Goal: Task Accomplishment & Management: Complete application form

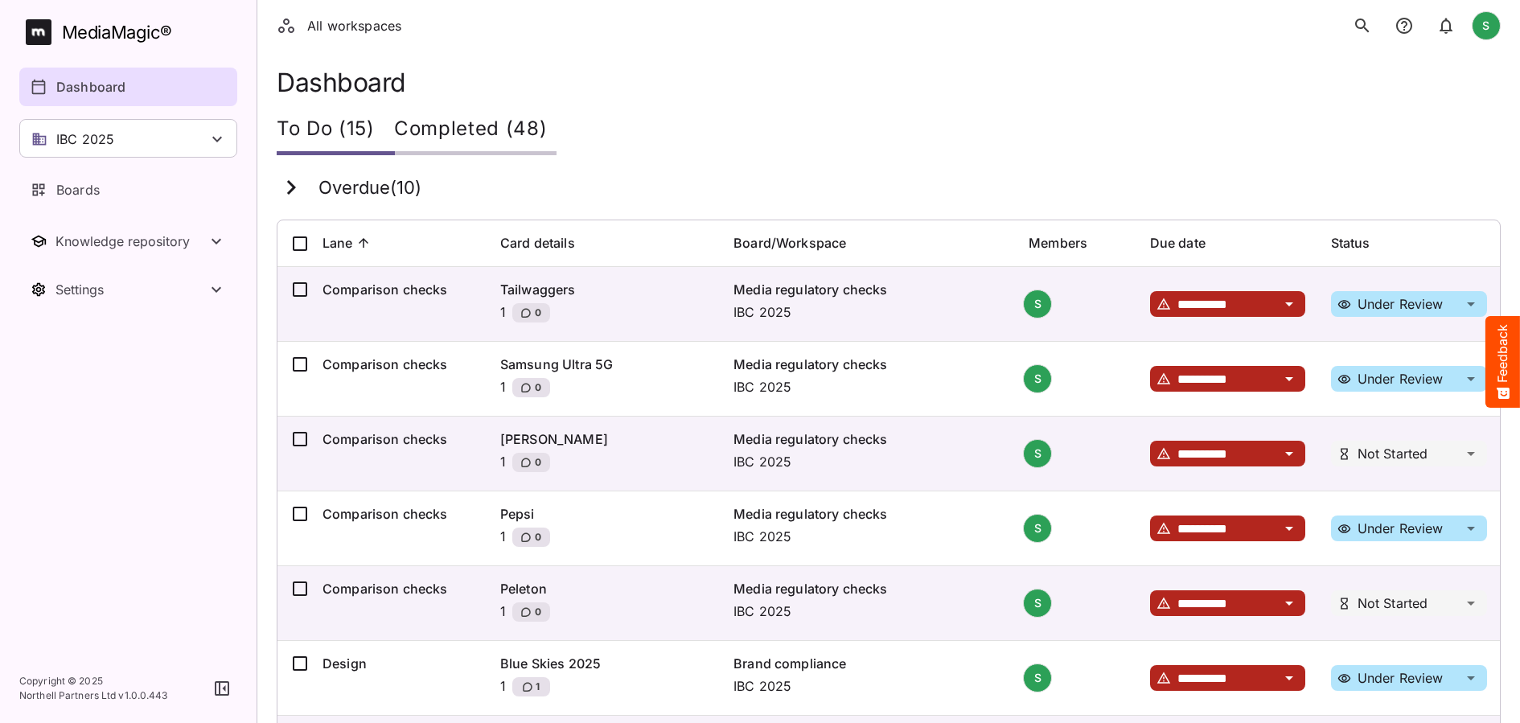
click at [207, 130] on div "IBC 2025" at bounding box center [128, 138] width 218 height 39
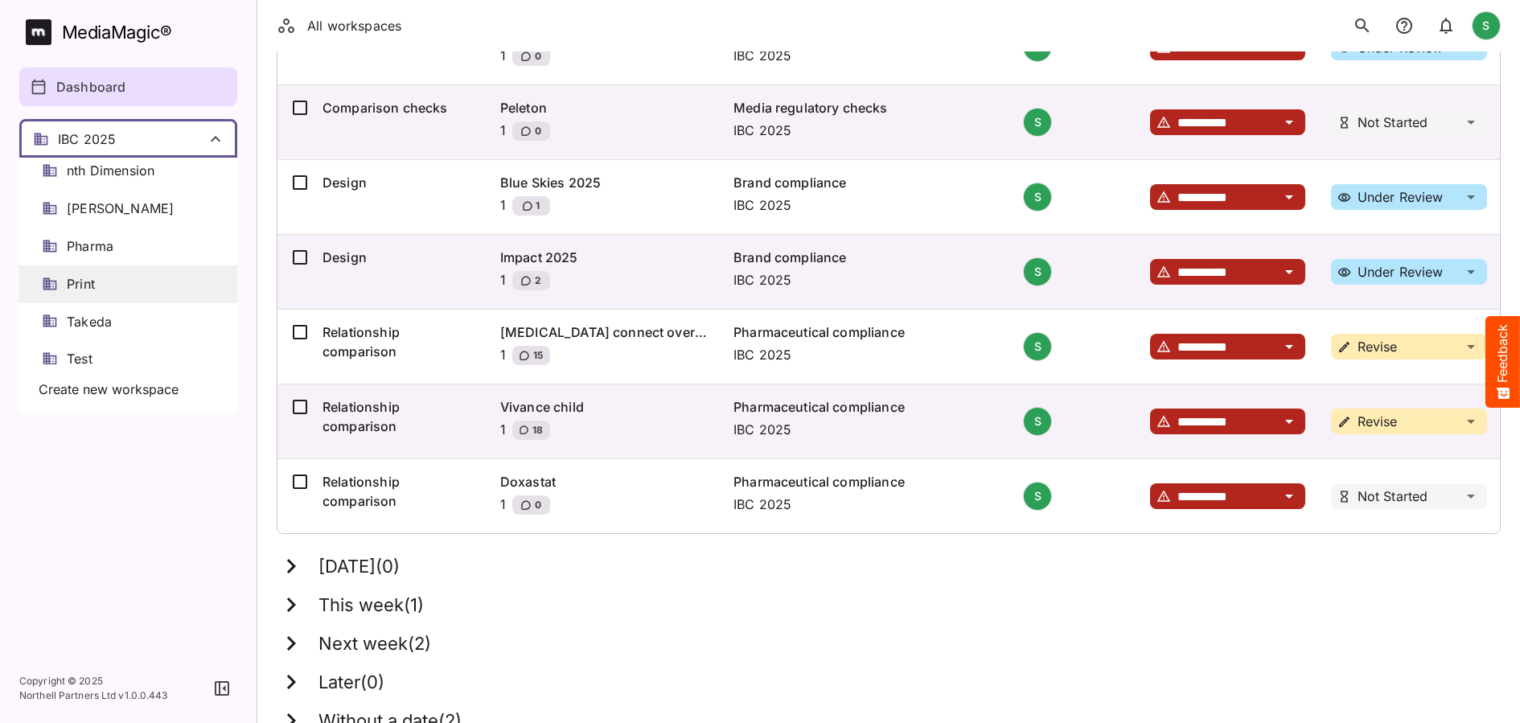
scroll to position [511, 0]
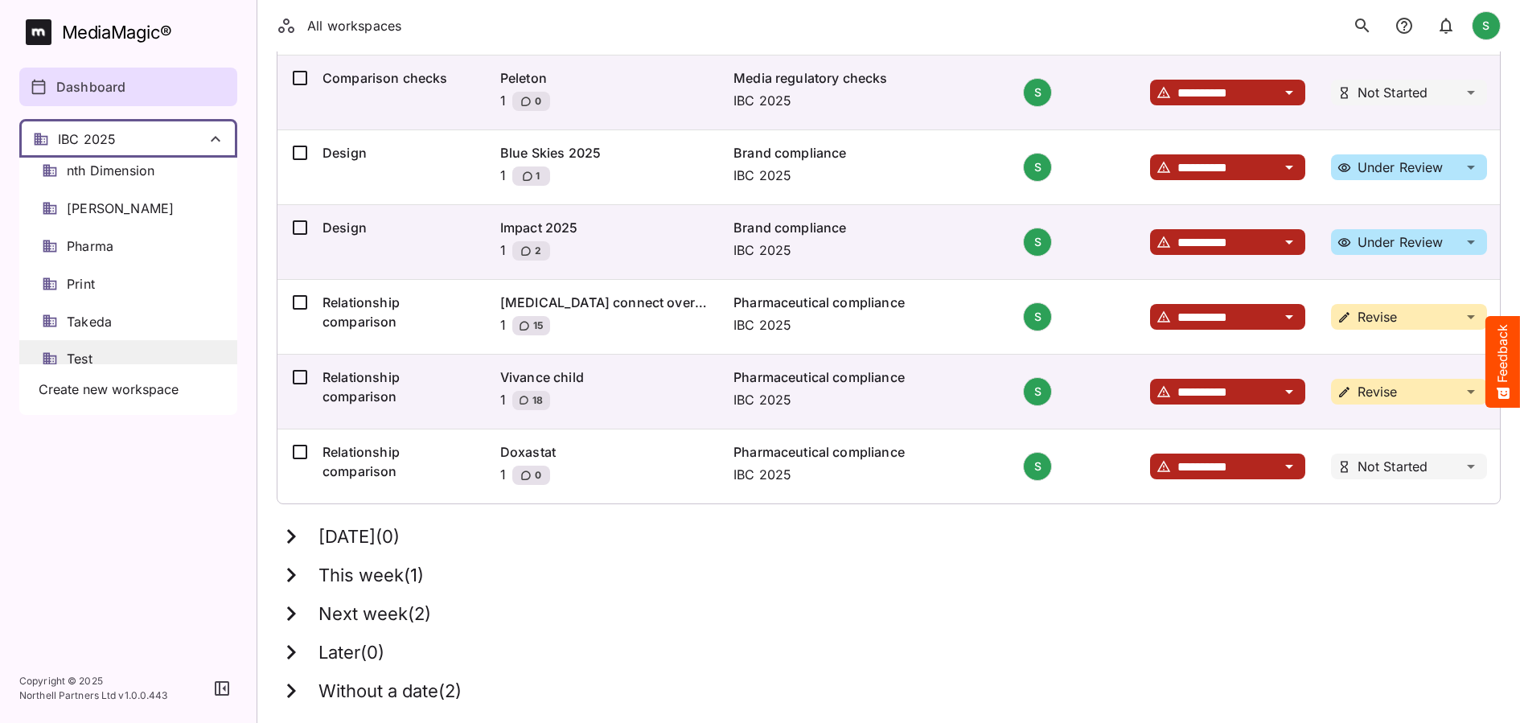
click at [110, 344] on div "Test" at bounding box center [128, 359] width 218 height 38
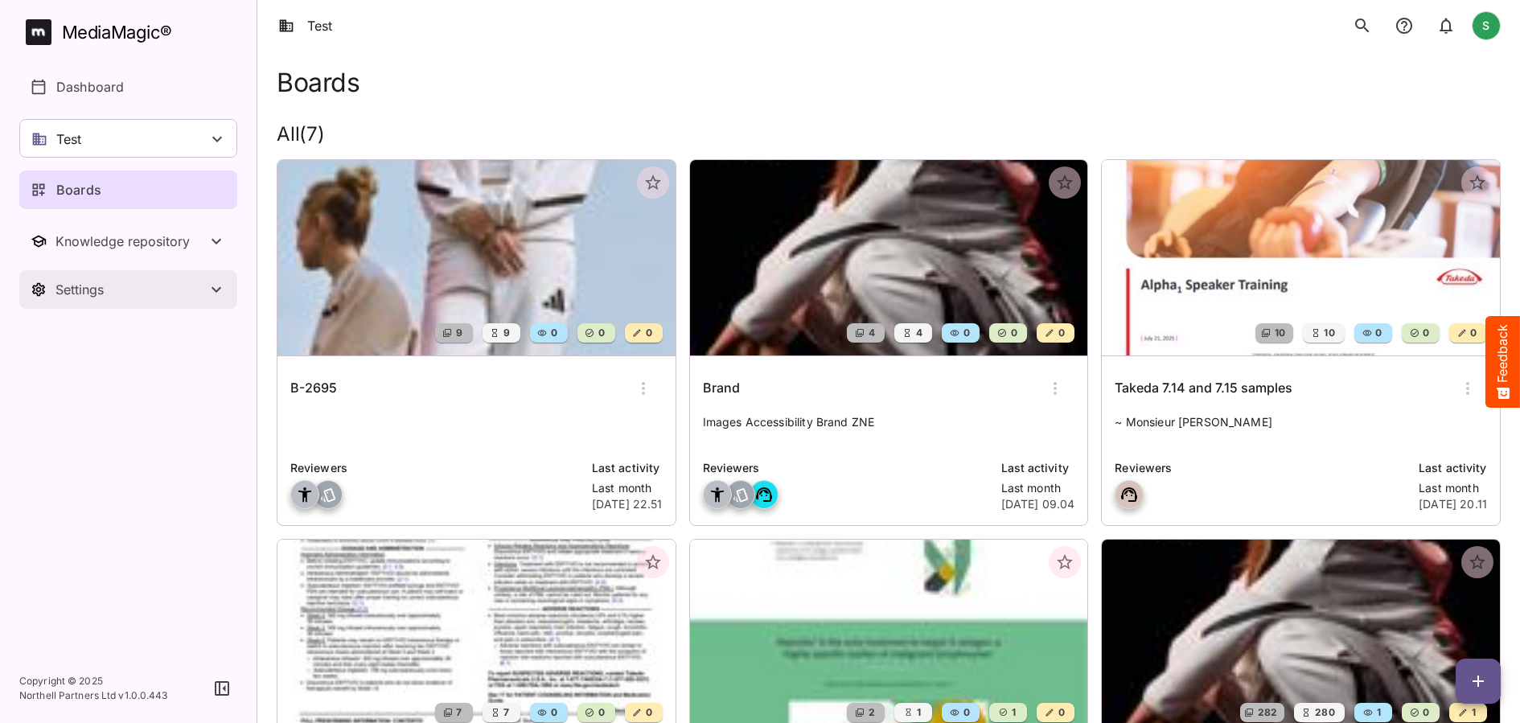
click at [131, 296] on div "Settings" at bounding box center [130, 289] width 151 height 16
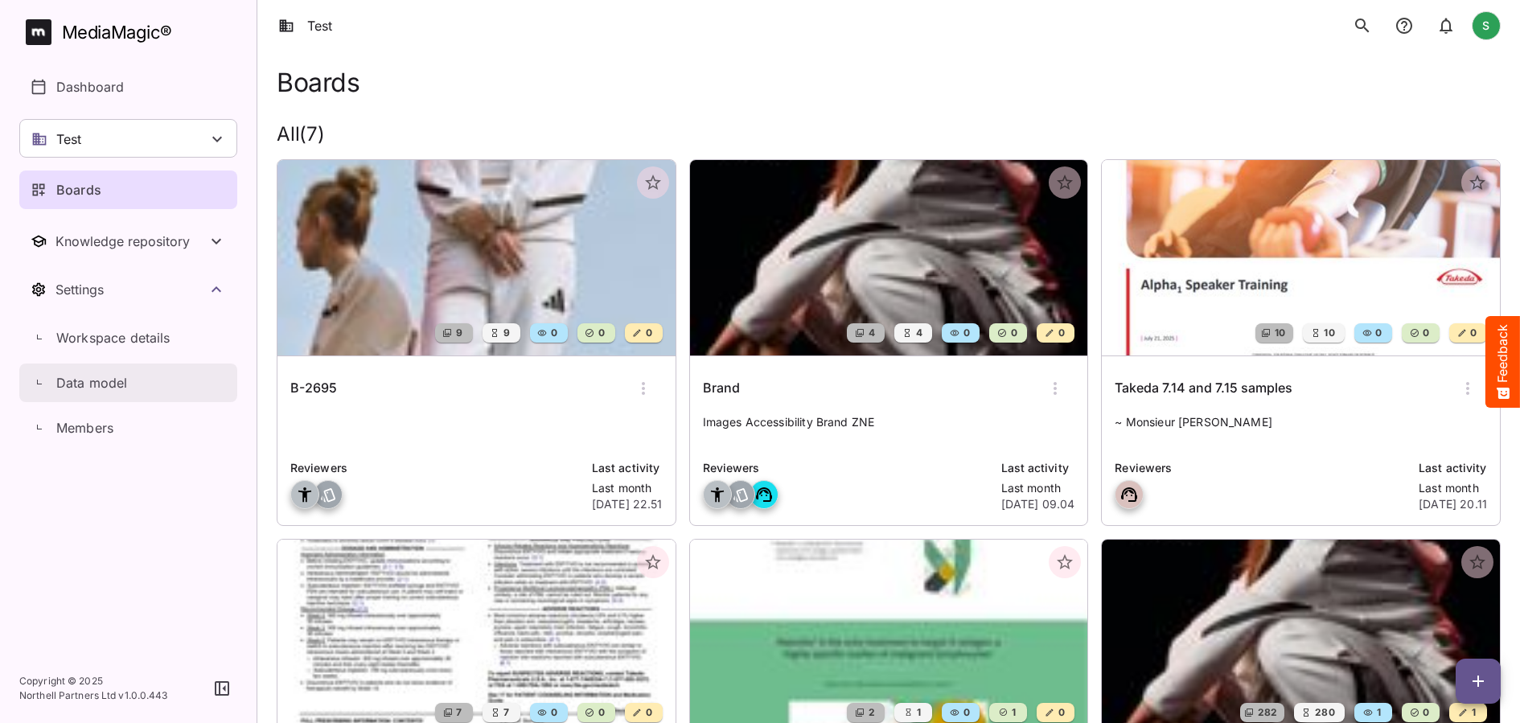
click at [114, 377] on p "Data model" at bounding box center [92, 382] width 72 height 19
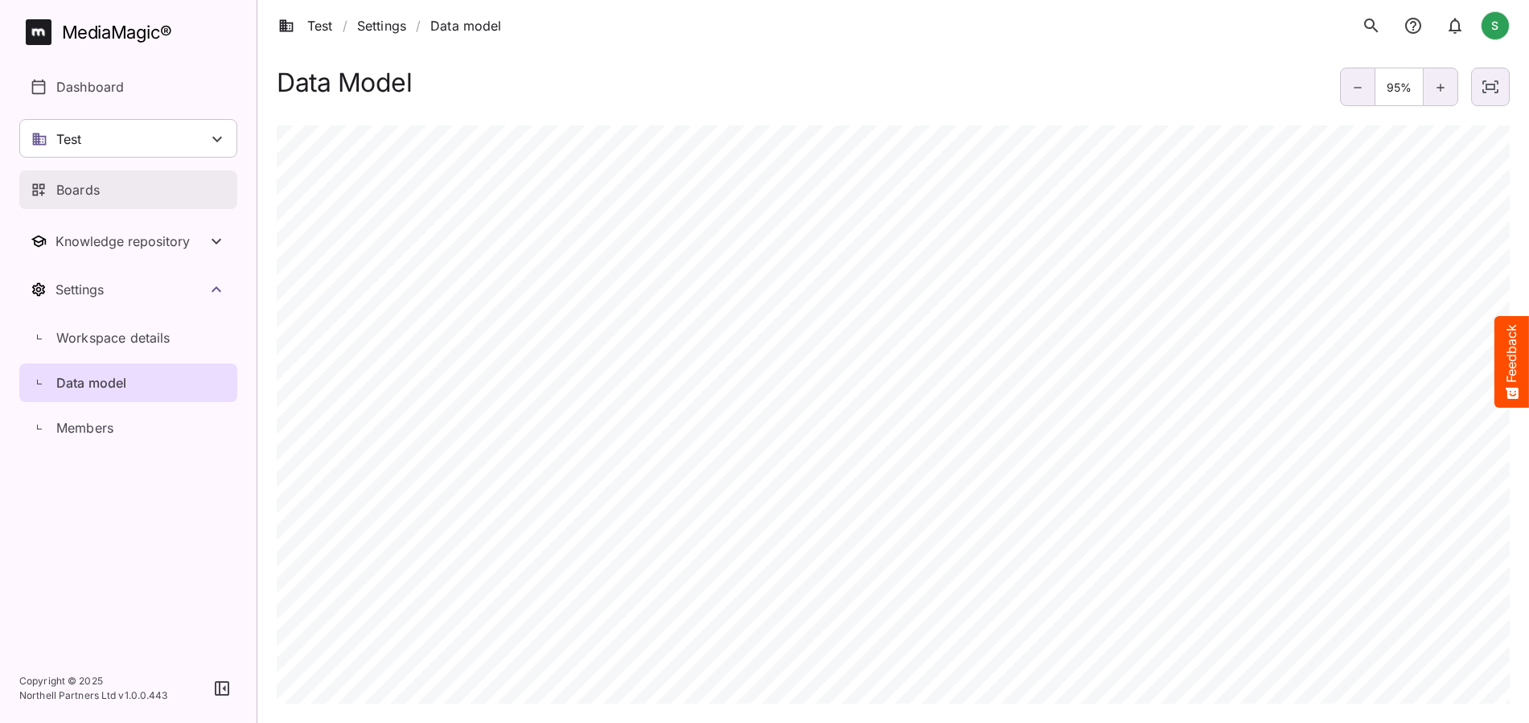
click at [102, 194] on div "Boards" at bounding box center [129, 189] width 197 height 19
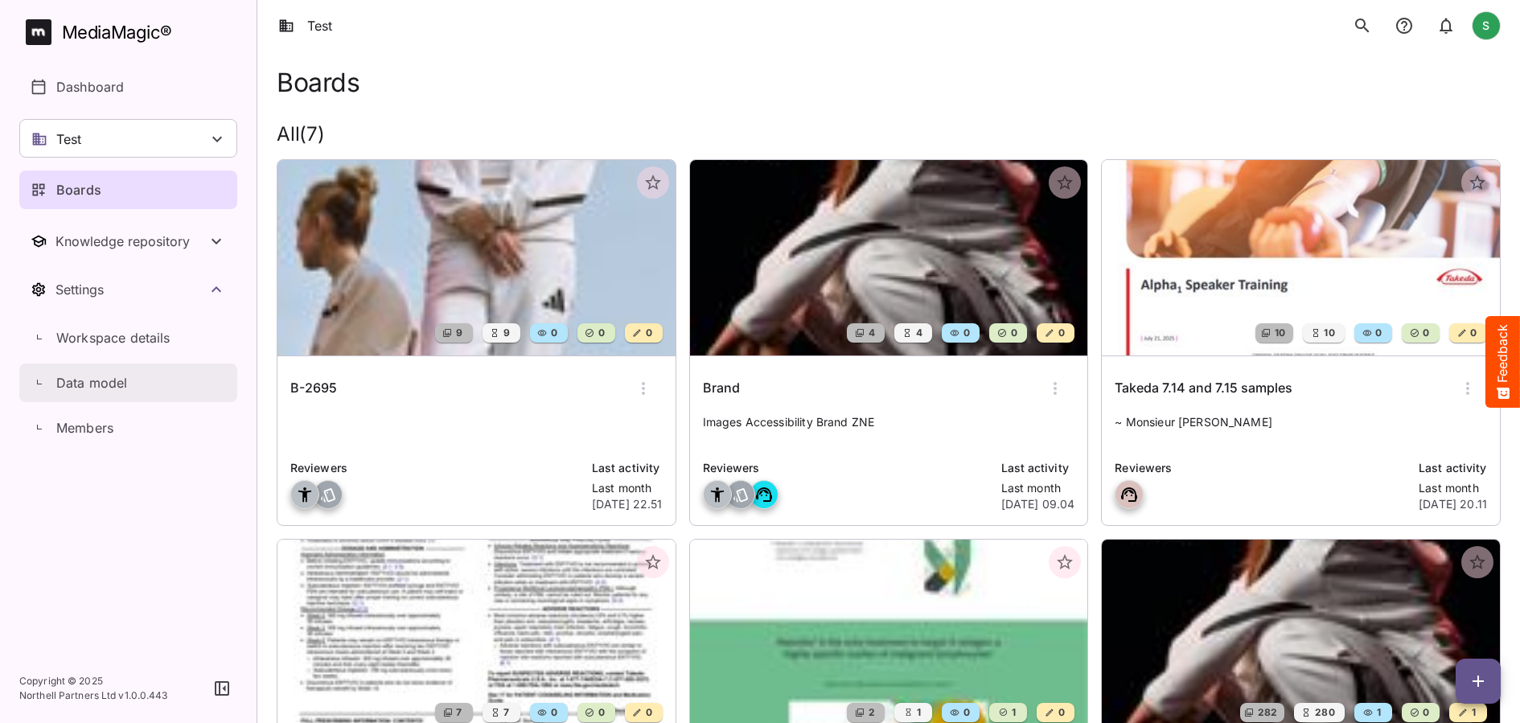
click at [86, 381] on p "Data model" at bounding box center [92, 382] width 72 height 19
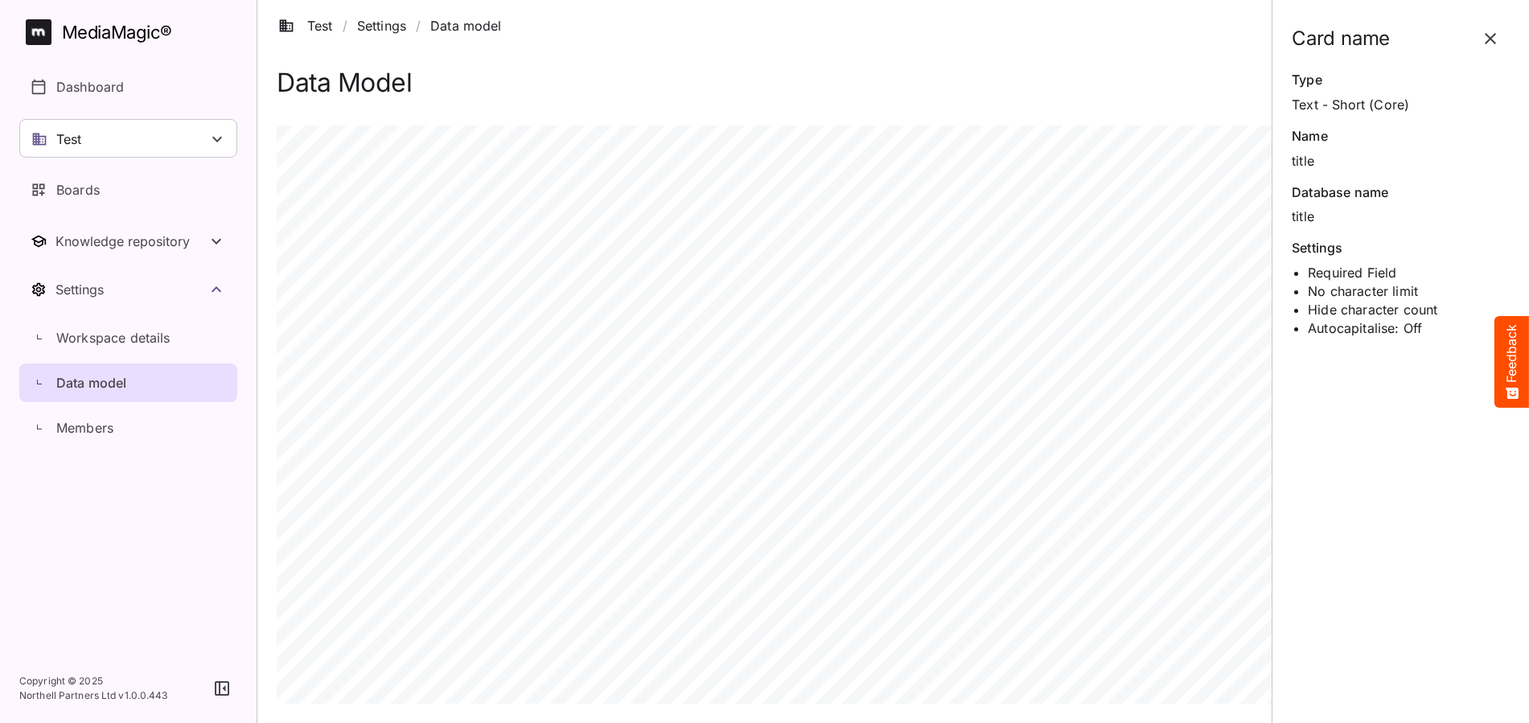
click at [1495, 41] on icon "button" at bounding box center [1490, 38] width 19 height 19
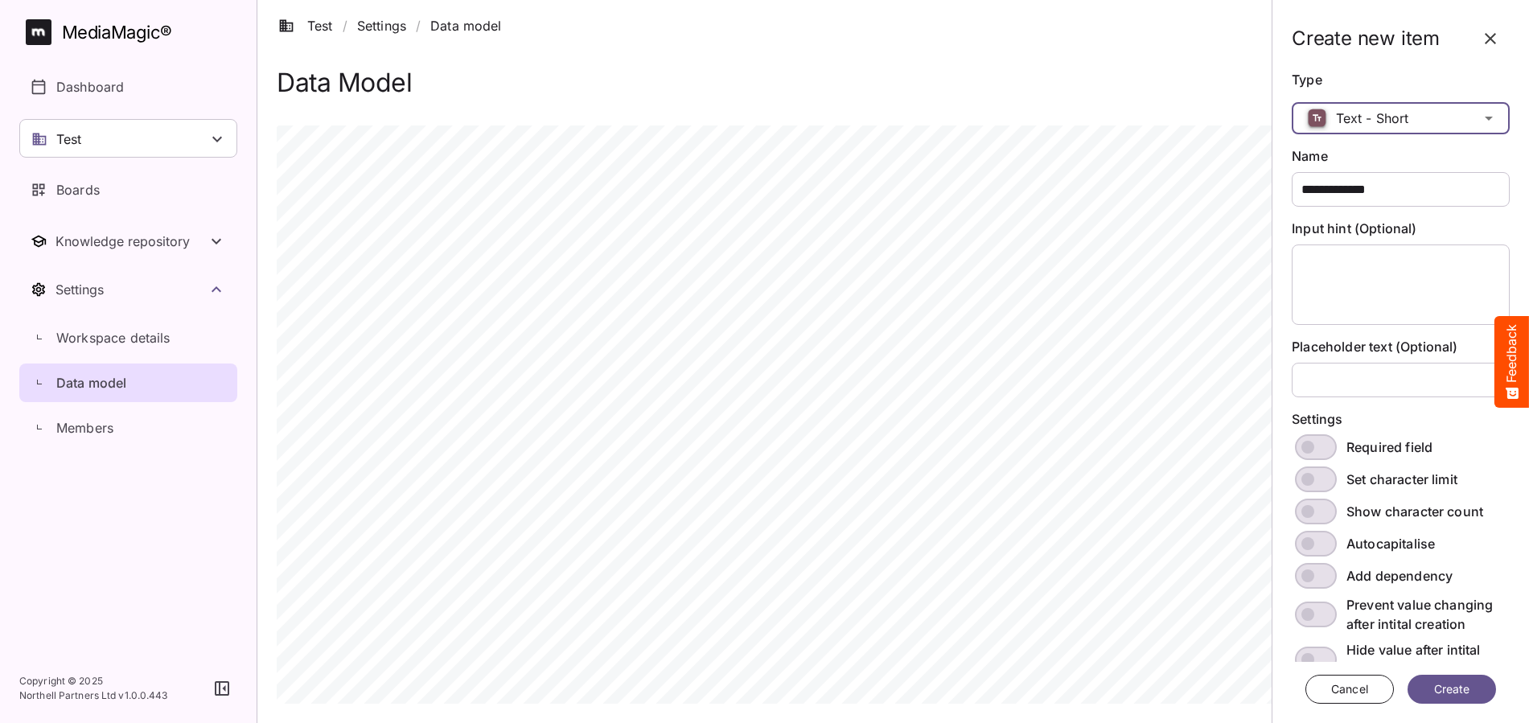
click at [1386, 117] on div "Test / Settings / Data model S MediaMagic ® Dashboard Test Clearcast [PERSON_NA…" at bounding box center [764, 354] width 1529 height 708
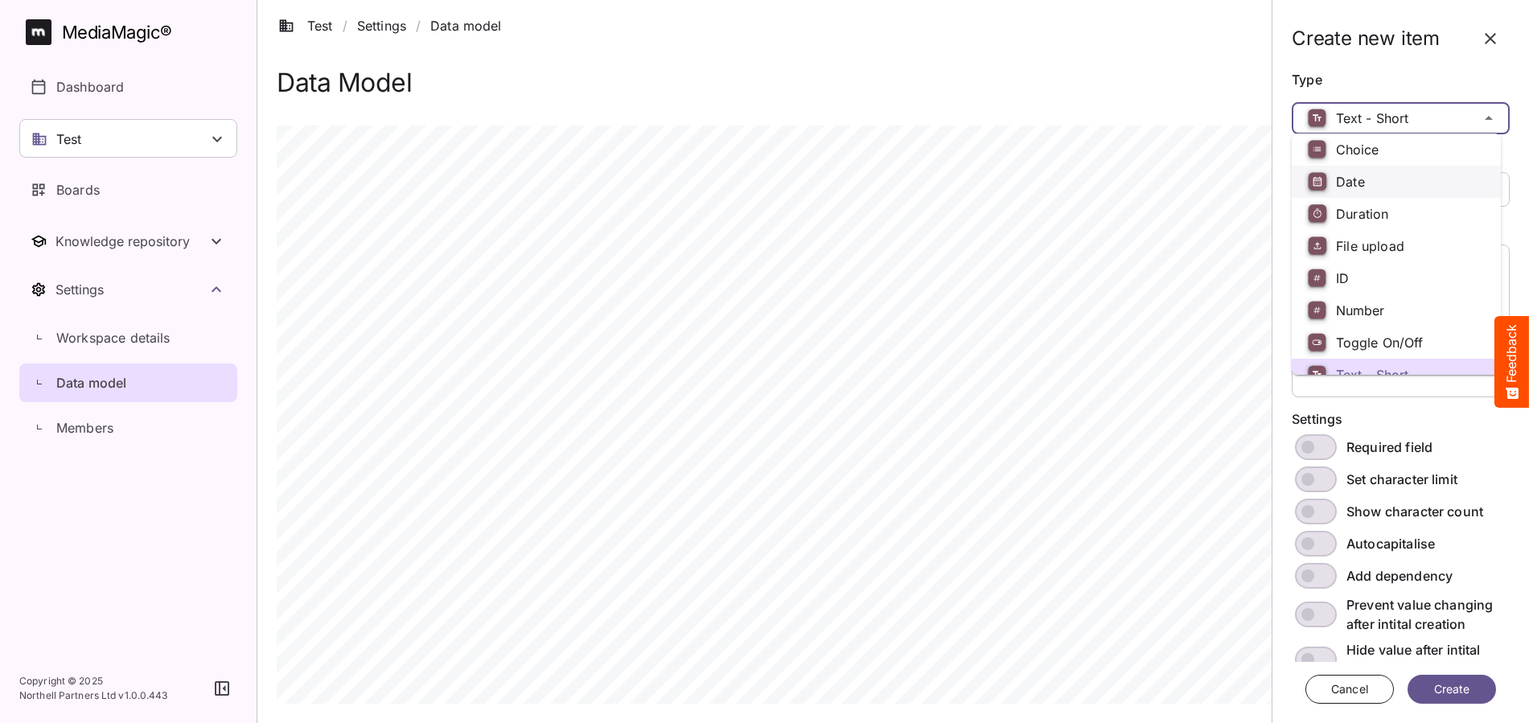
click at [1361, 183] on span "Date" at bounding box center [1350, 182] width 29 height 16
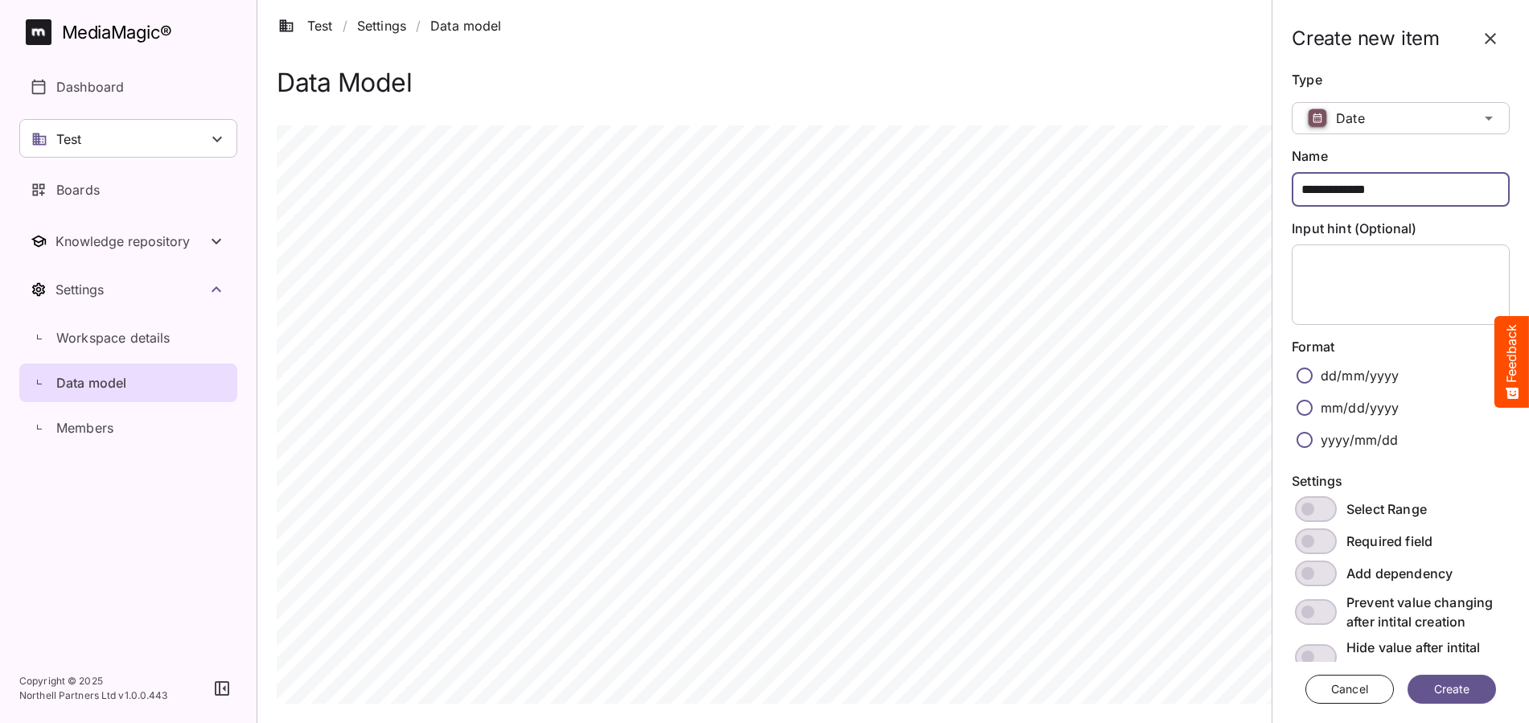
click at [1364, 191] on input "**********" at bounding box center [1401, 189] width 218 height 35
drag, startPoint x: 1375, startPoint y: 188, endPoint x: 1305, endPoint y: 182, distance: 70.3
click at [1305, 182] on input "**********" at bounding box center [1401, 189] width 218 height 35
type input "**********"
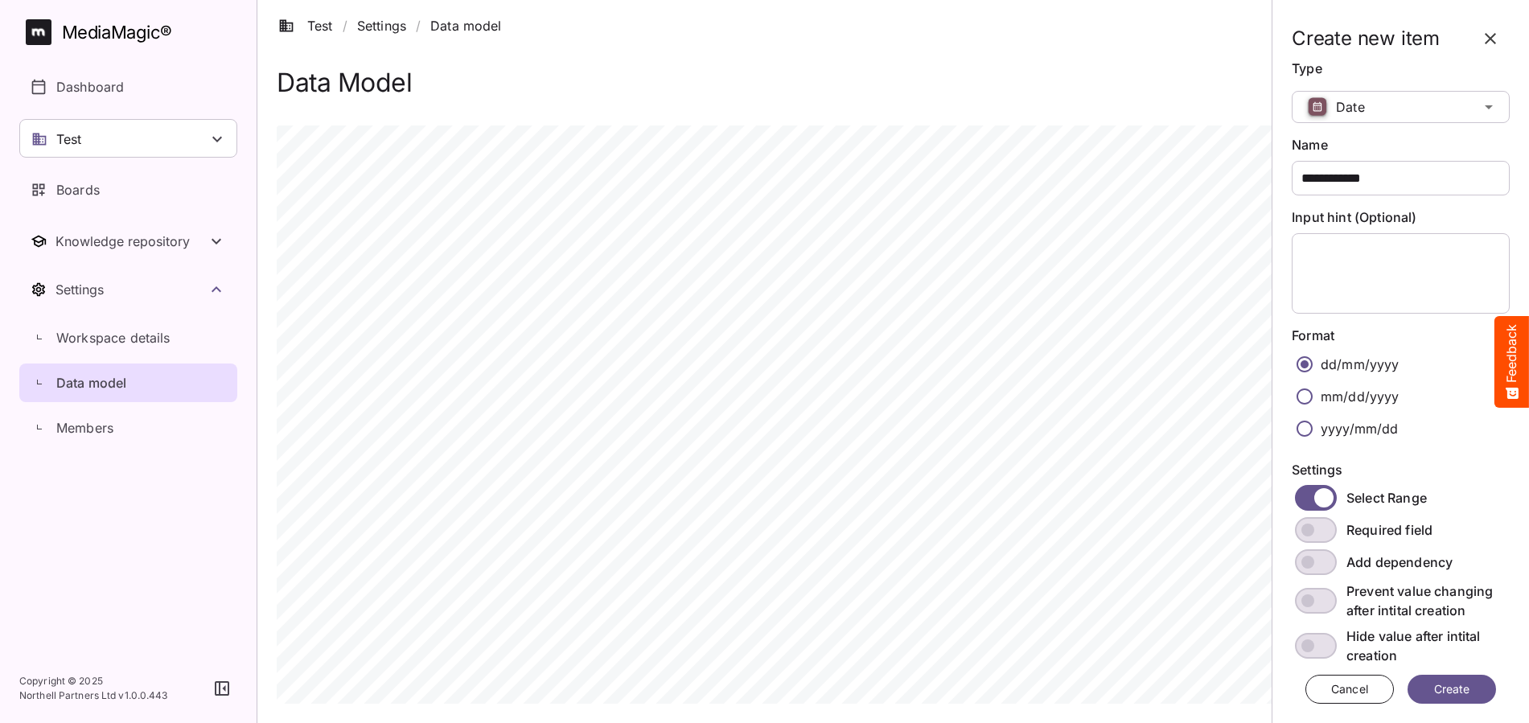
click at [1466, 693] on span "Create" at bounding box center [1451, 690] width 43 height 20
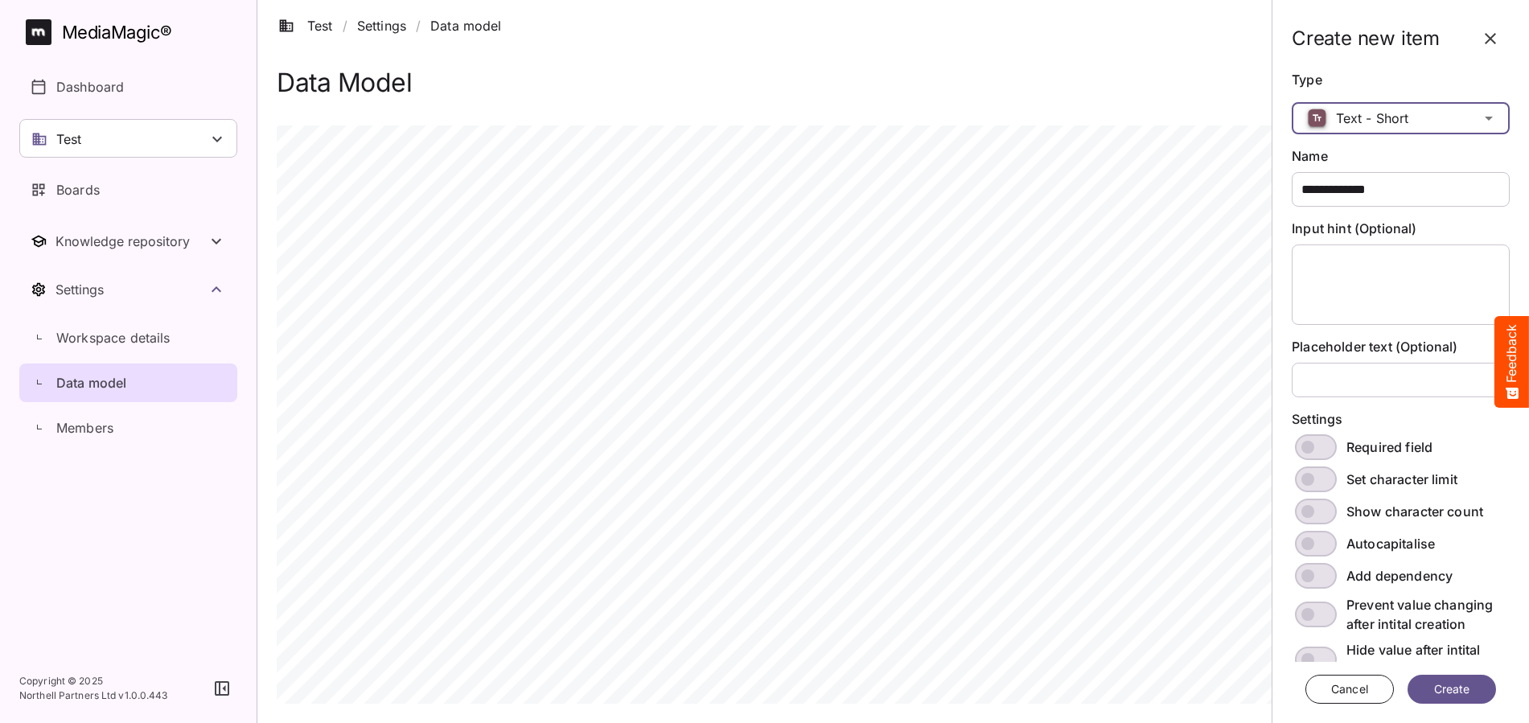
click at [1318, 119] on div "Test / Settings / Data model S MediaMagic ® Dashboard Test Clearcast [PERSON_NA…" at bounding box center [764, 354] width 1529 height 708
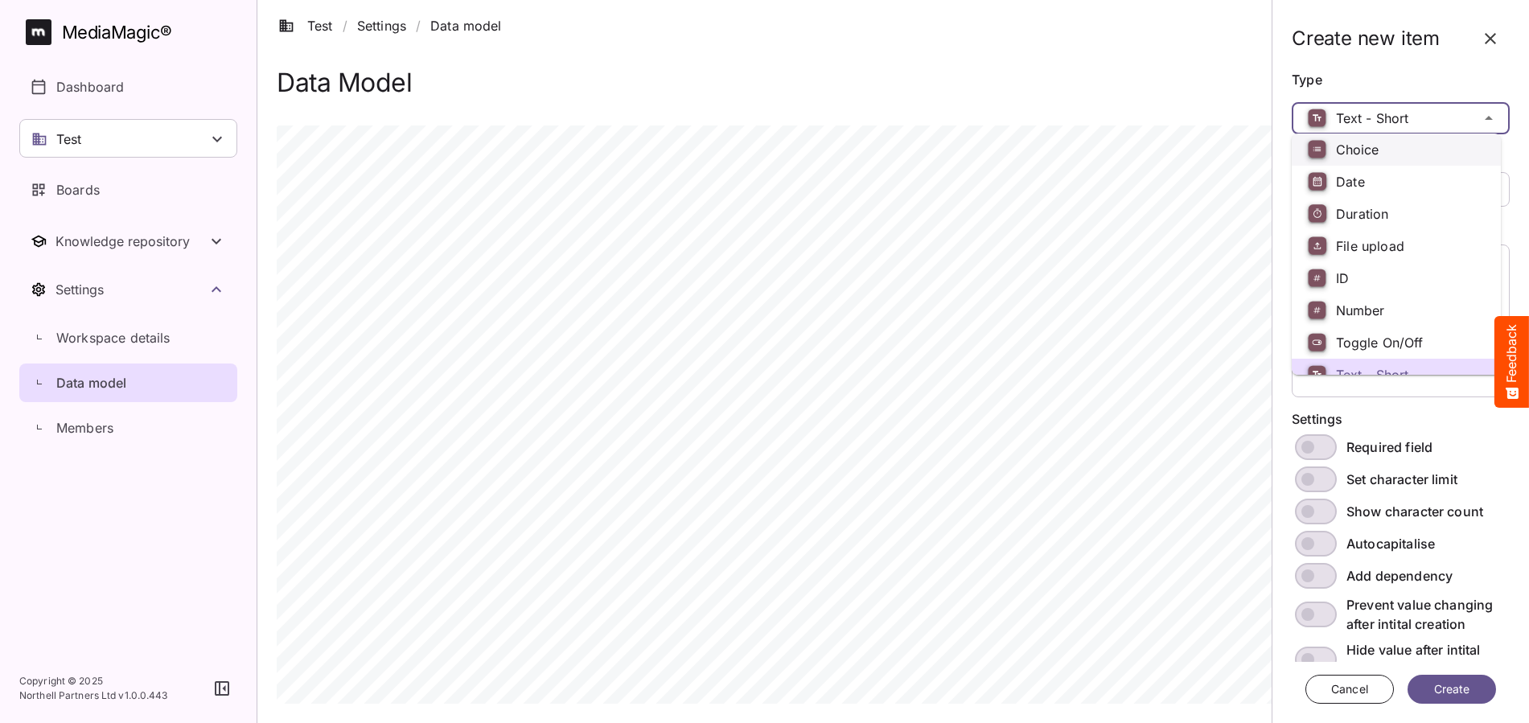
click at [1331, 146] on img at bounding box center [1317, 151] width 28 height 29
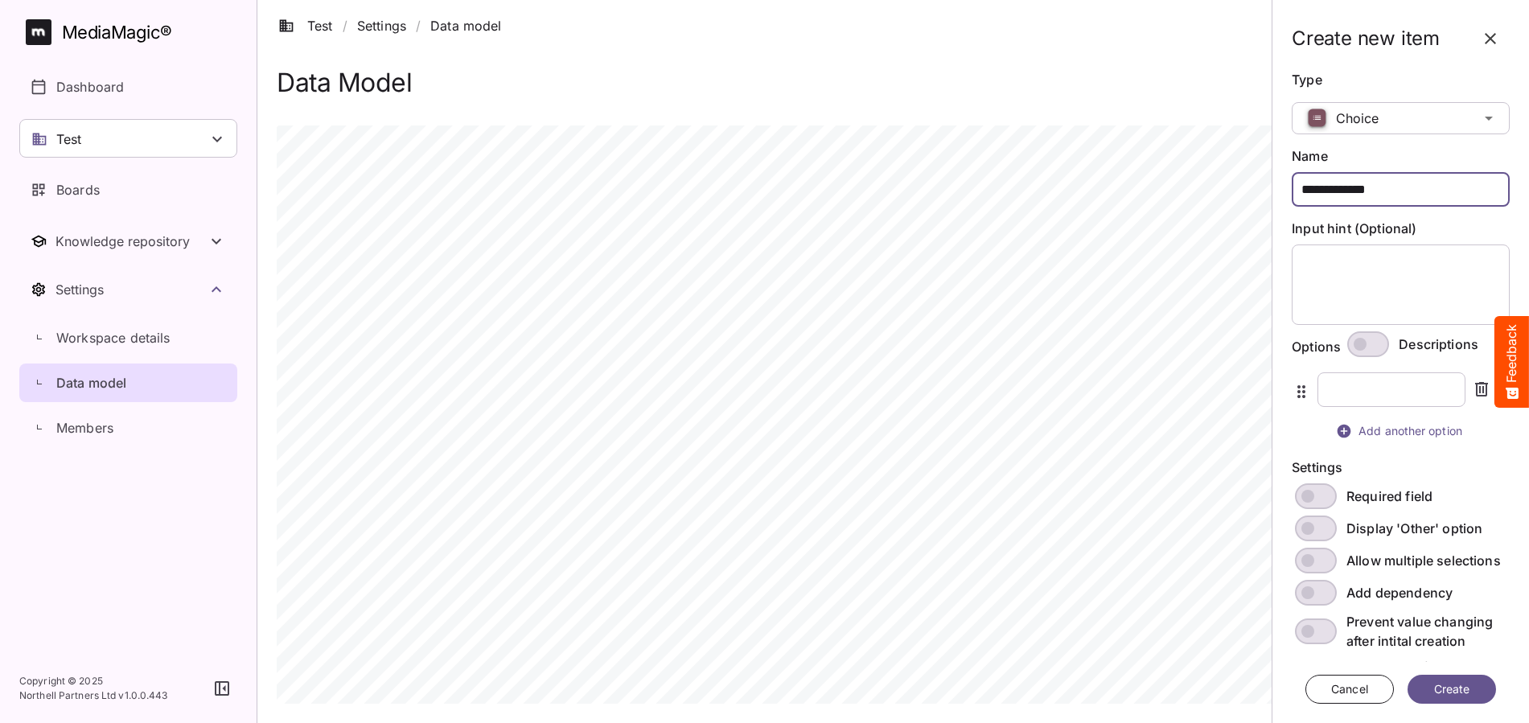
drag, startPoint x: 1382, startPoint y: 190, endPoint x: 1289, endPoint y: 180, distance: 93.8
click at [1289, 180] on div "**********" at bounding box center [1401, 361] width 244 height 723
type input "******"
click at [1339, 257] on textarea "Input hint (Optional)" at bounding box center [1396, 284] width 209 height 80
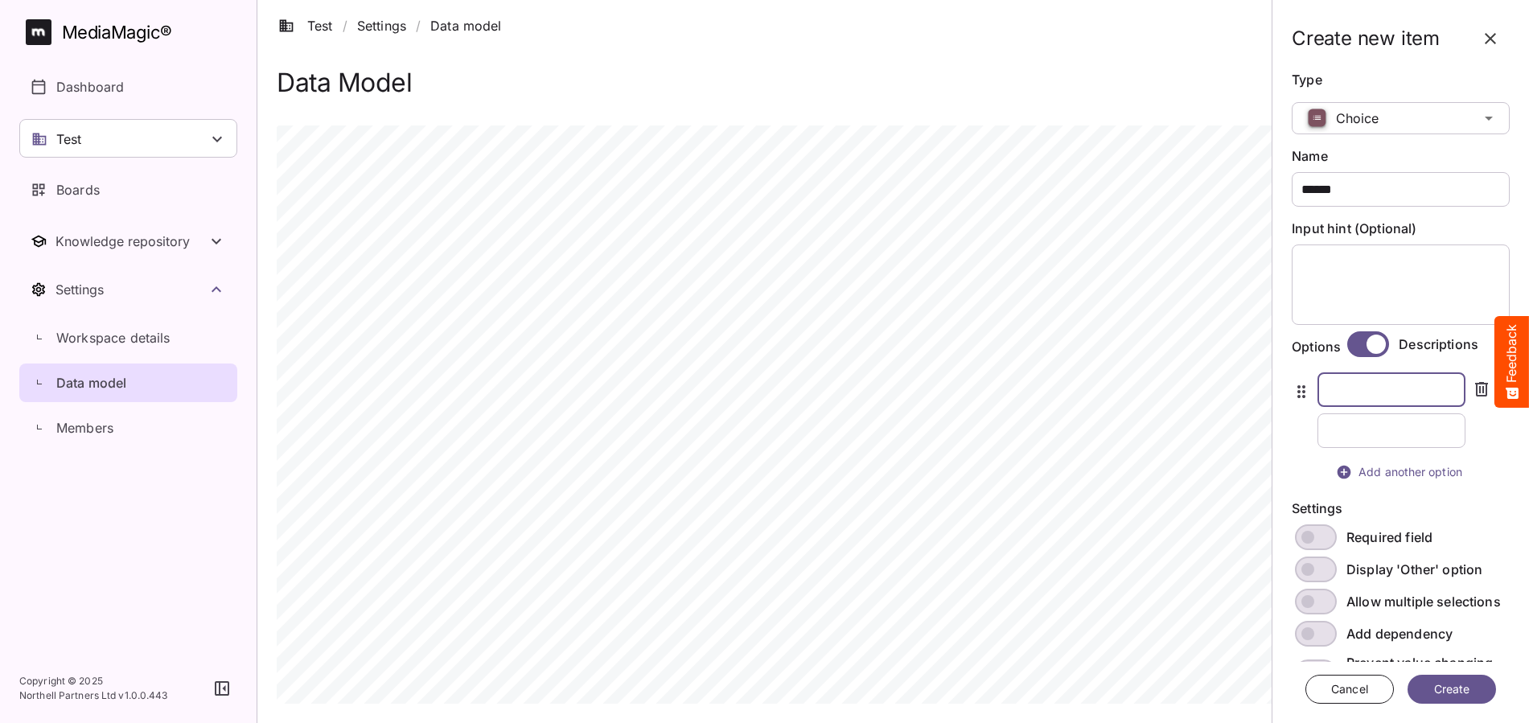
click at [1366, 389] on input "text" at bounding box center [1391, 389] width 148 height 35
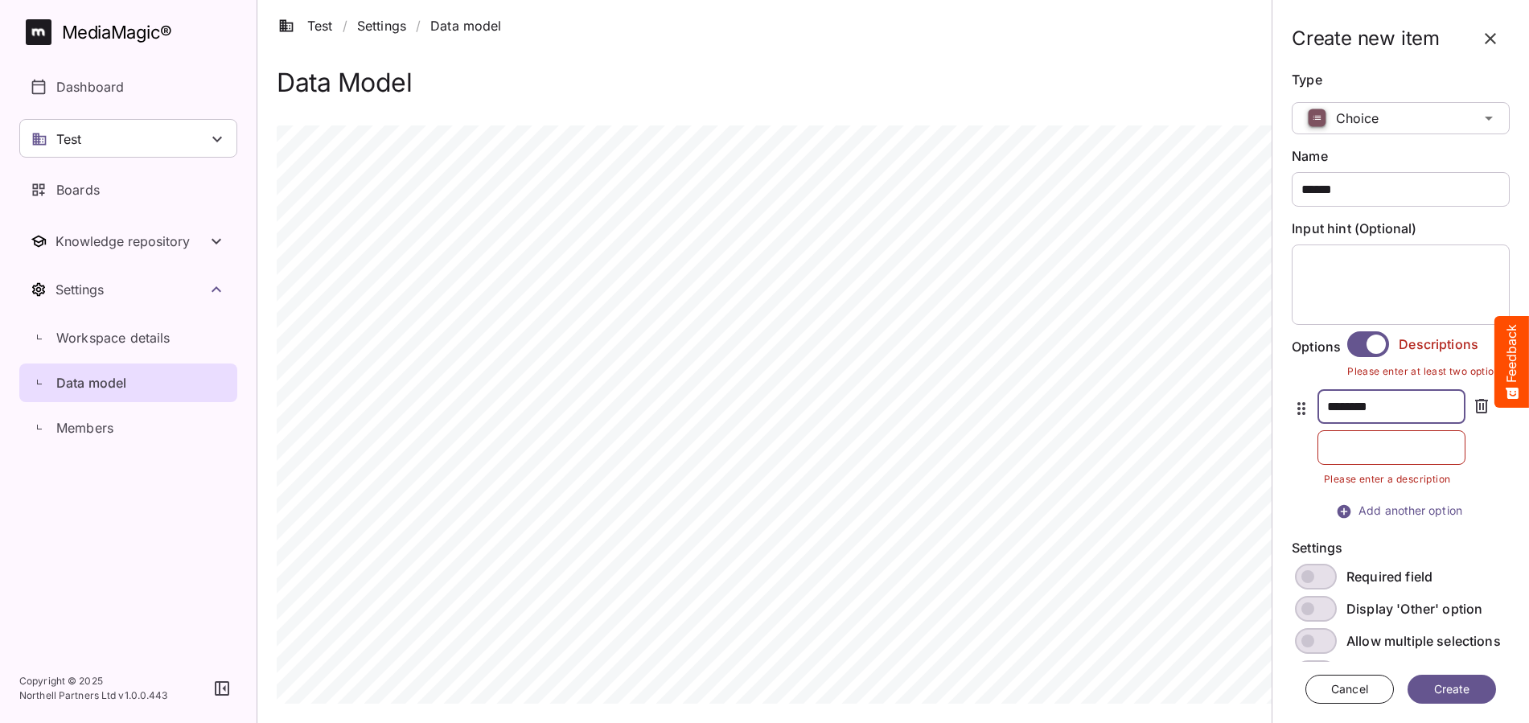
type input "********"
click at [1393, 452] on input "text" at bounding box center [1391, 447] width 148 height 35
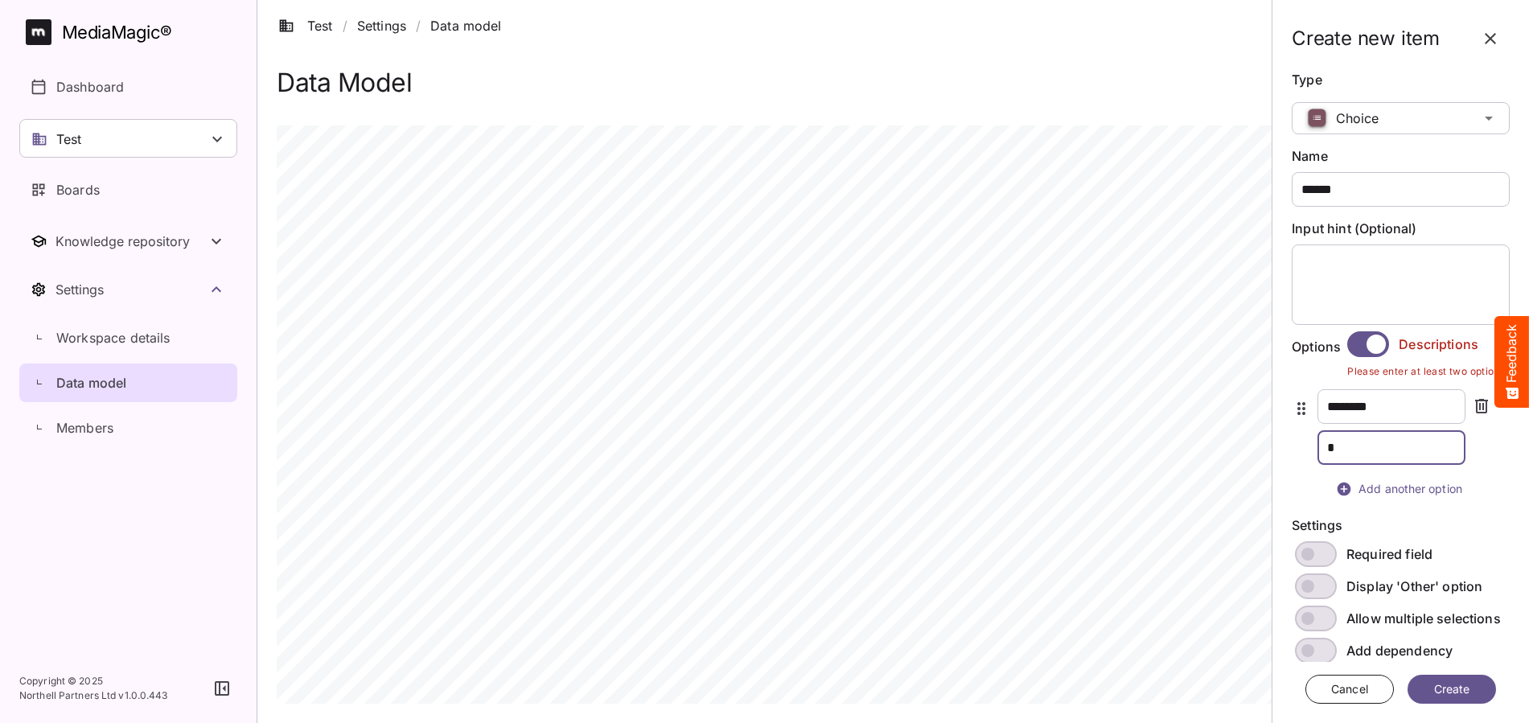
type input "*"
click at [1417, 490] on span "Add another option" at bounding box center [1400, 489] width 173 height 20
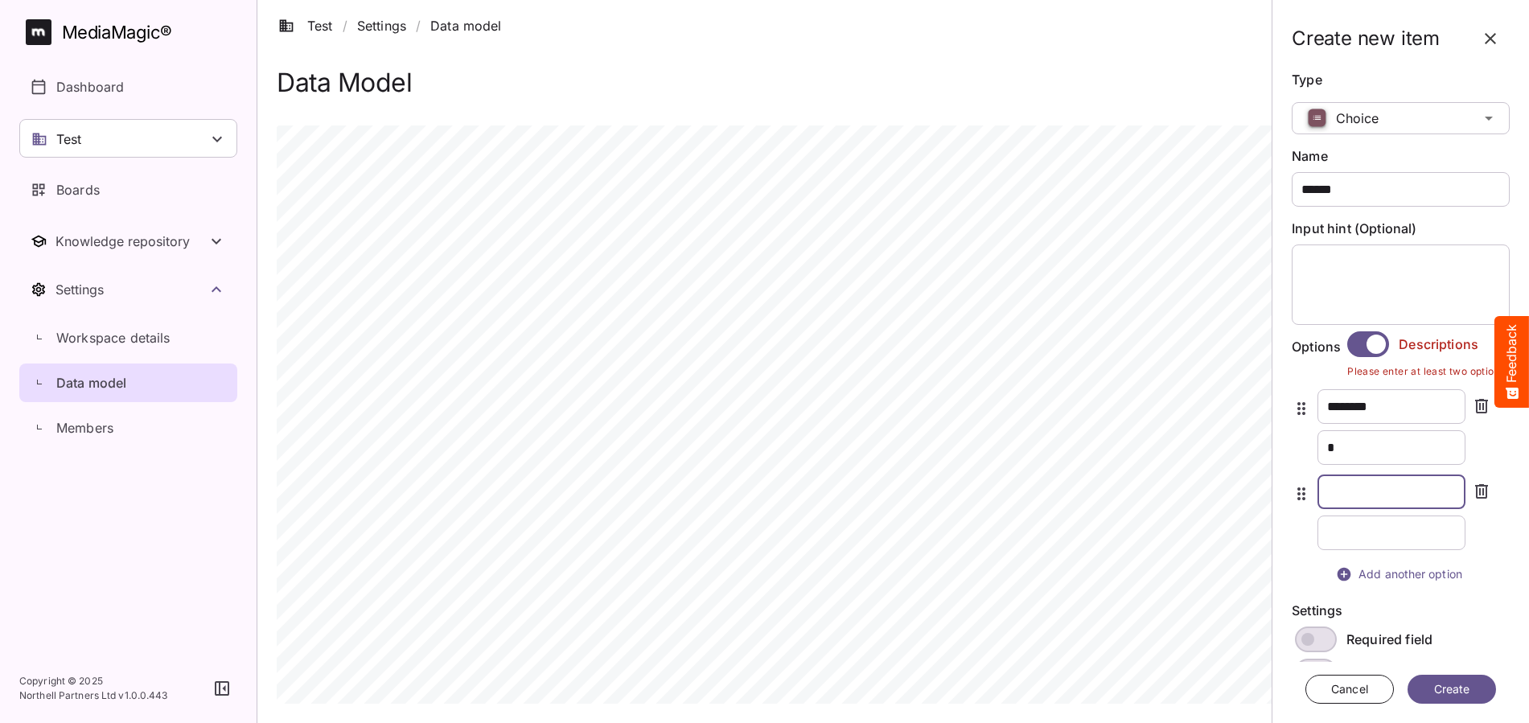
click at [1379, 490] on input "text" at bounding box center [1391, 491] width 148 height 35
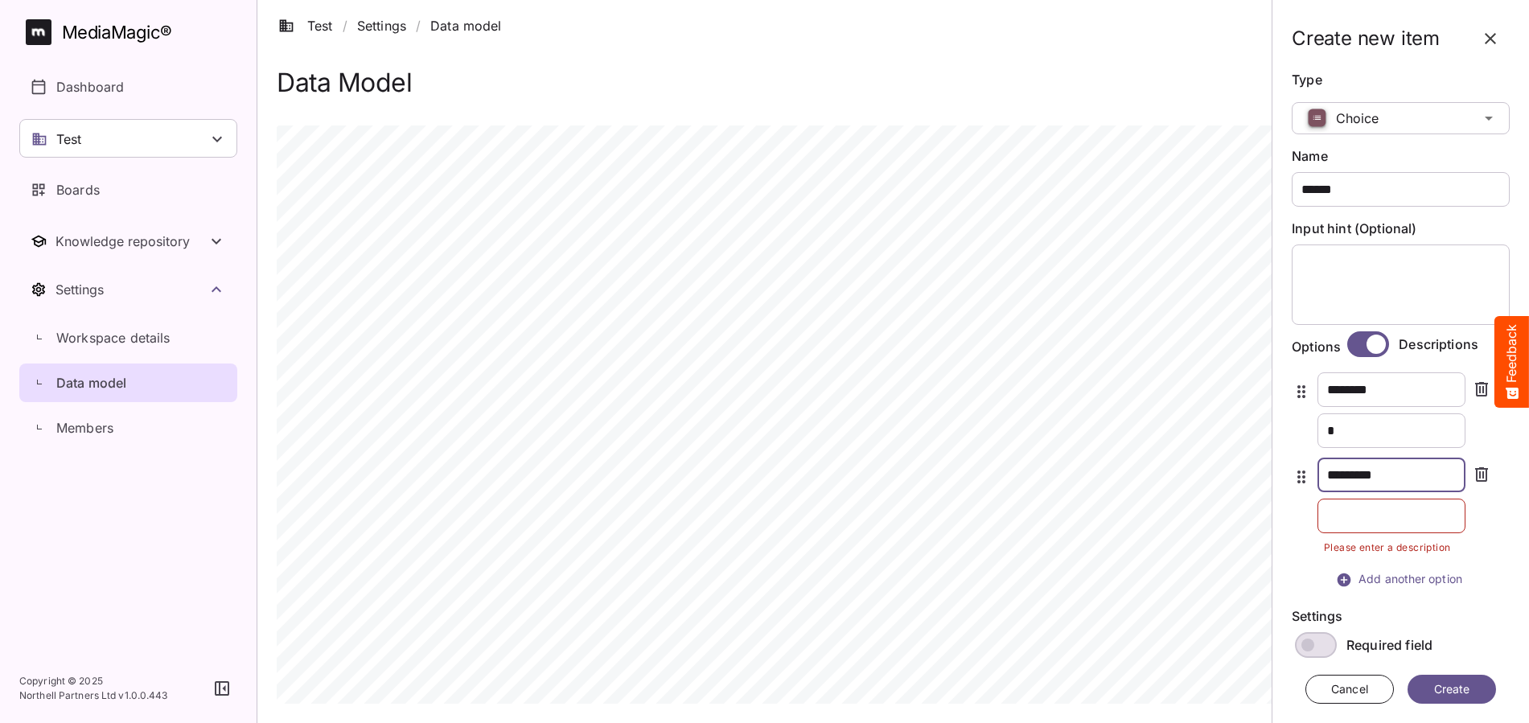
type input "********"
click at [1381, 511] on input "text" at bounding box center [1391, 516] width 148 height 35
type input "*"
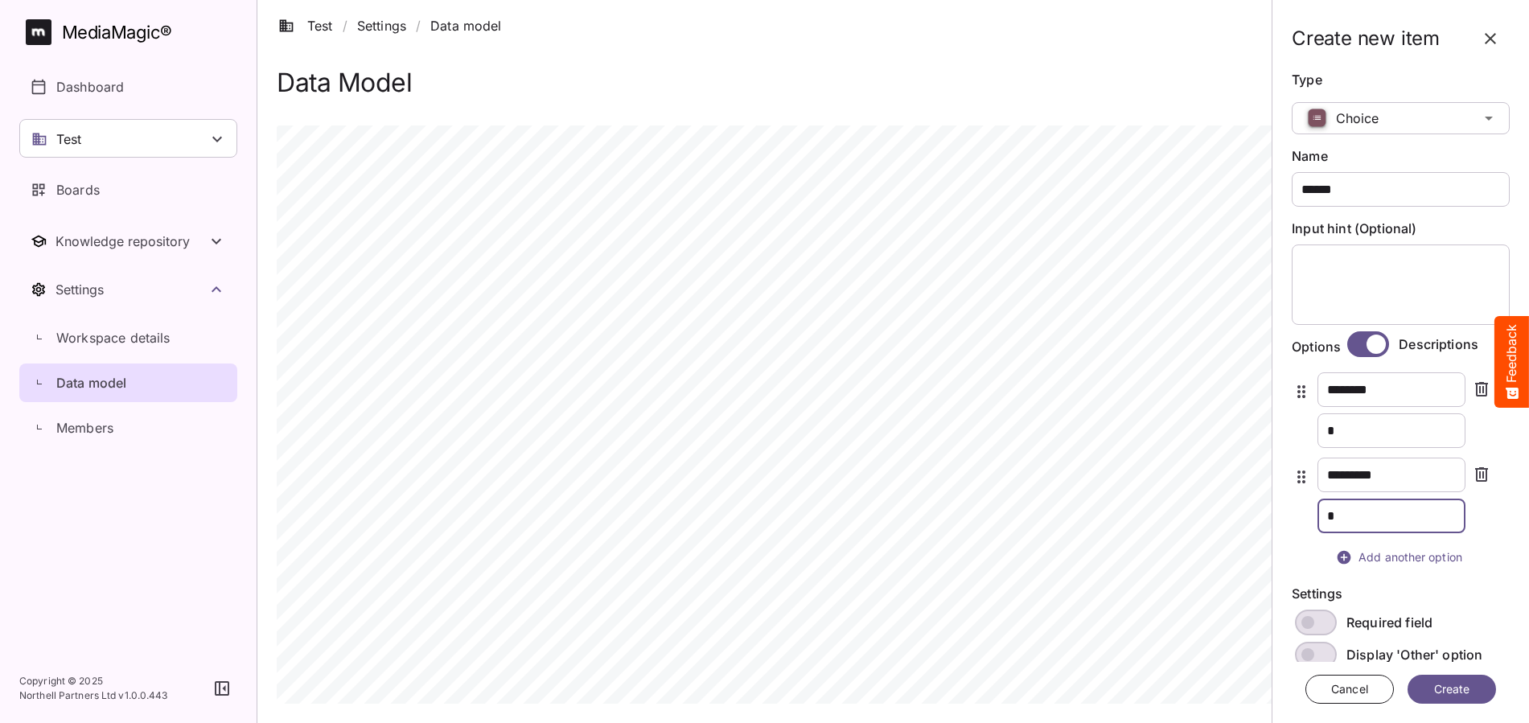
type input "*"
click at [1387, 551] on span "Add another option" at bounding box center [1400, 558] width 173 height 20
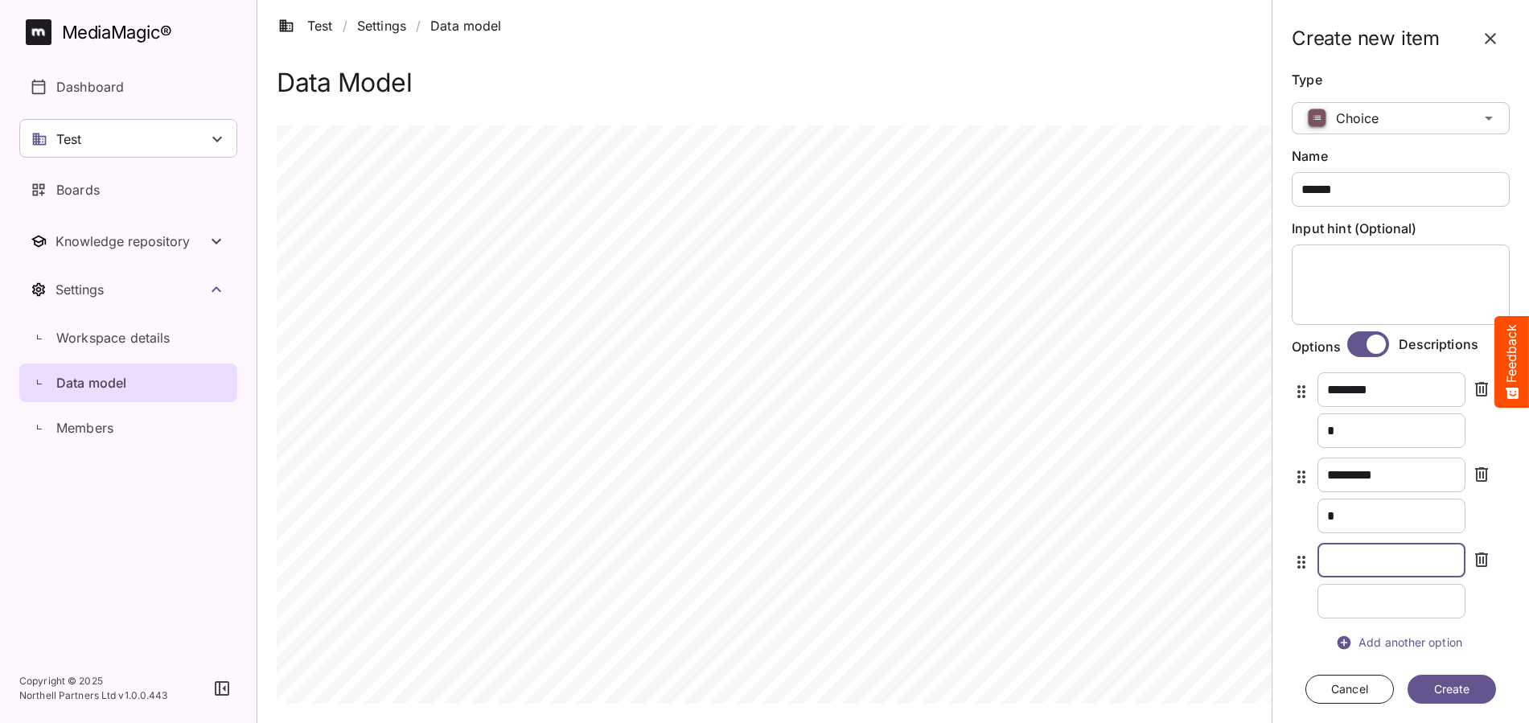
click at [1363, 548] on input "text" at bounding box center [1391, 560] width 148 height 35
type input "********"
click at [1394, 598] on input "text" at bounding box center [1391, 601] width 148 height 35
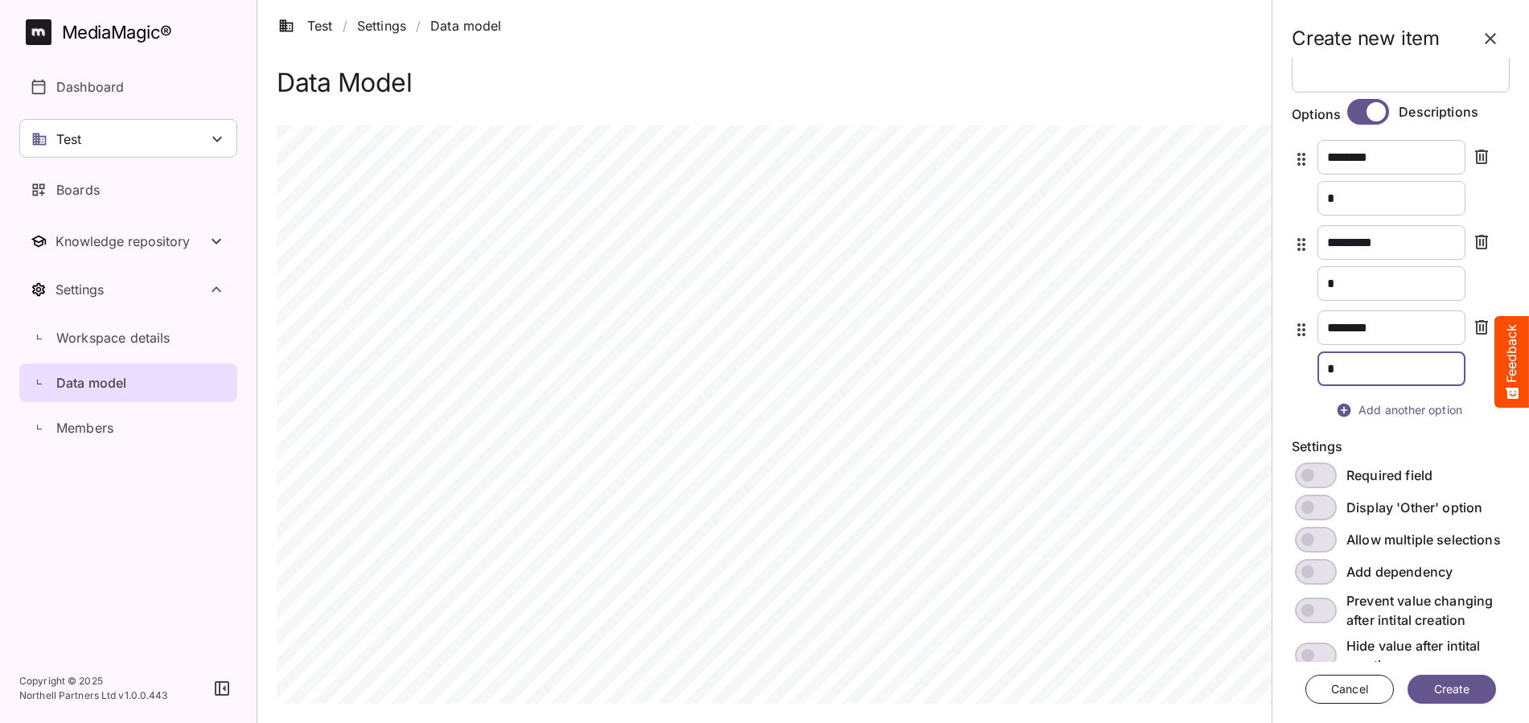
scroll to position [254, 0]
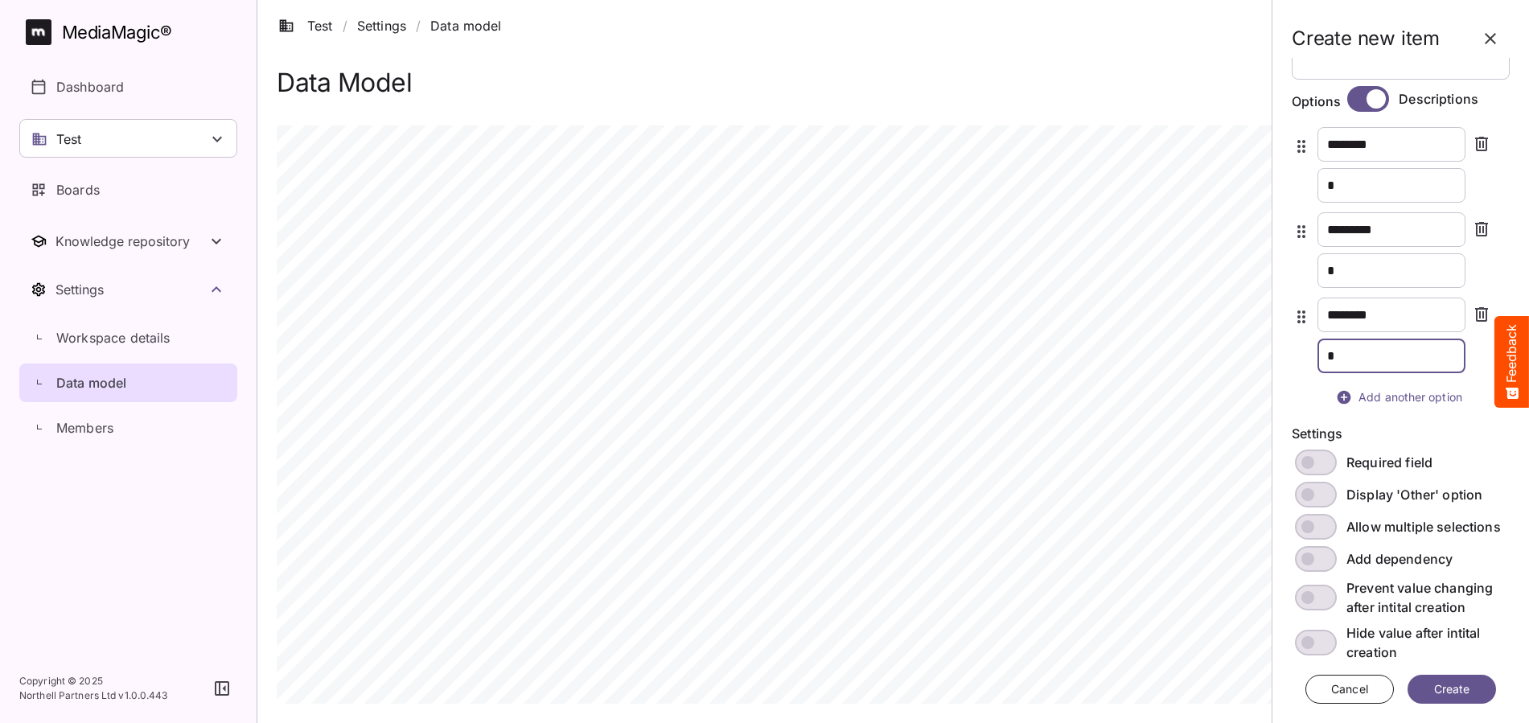
type input "*"
click at [1320, 524] on span at bounding box center [1316, 527] width 42 height 26
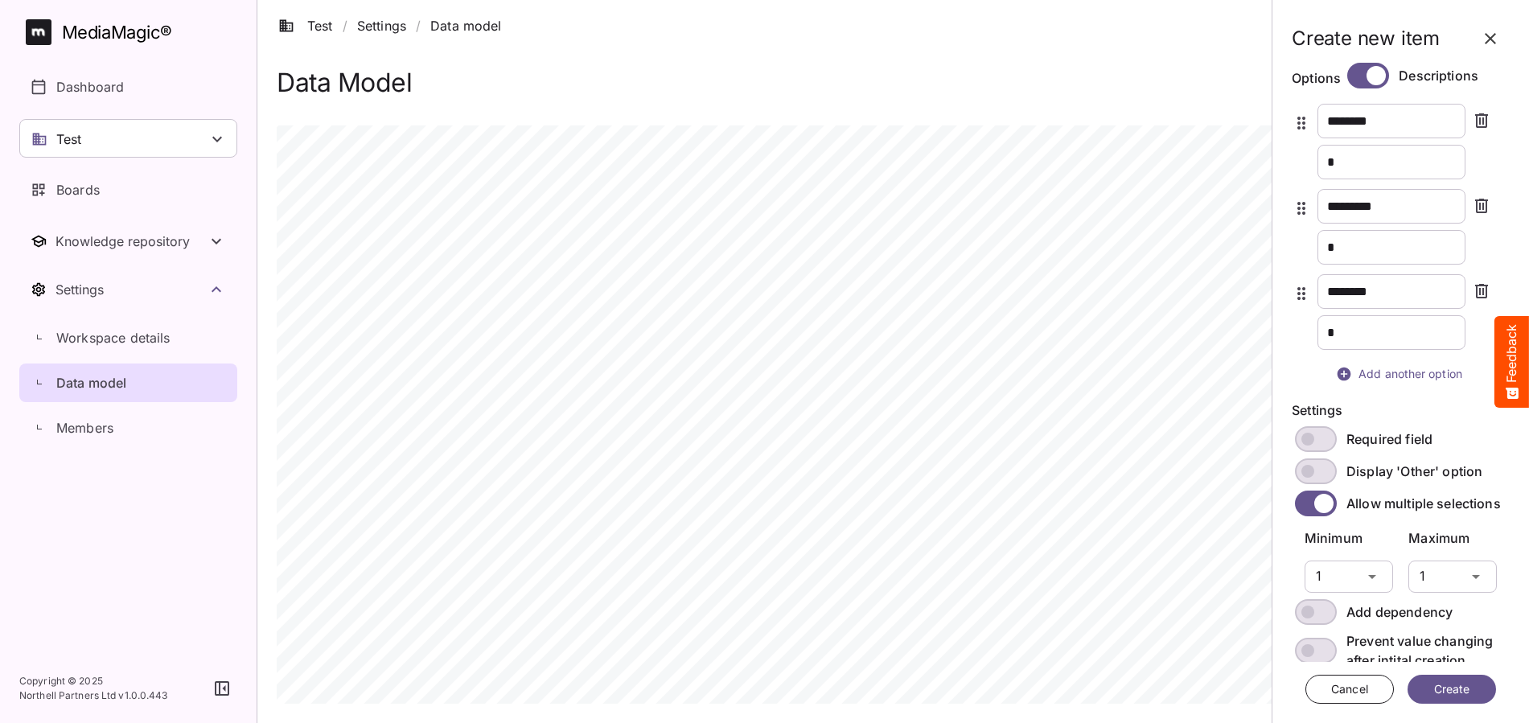
scroll to position [313, 0]
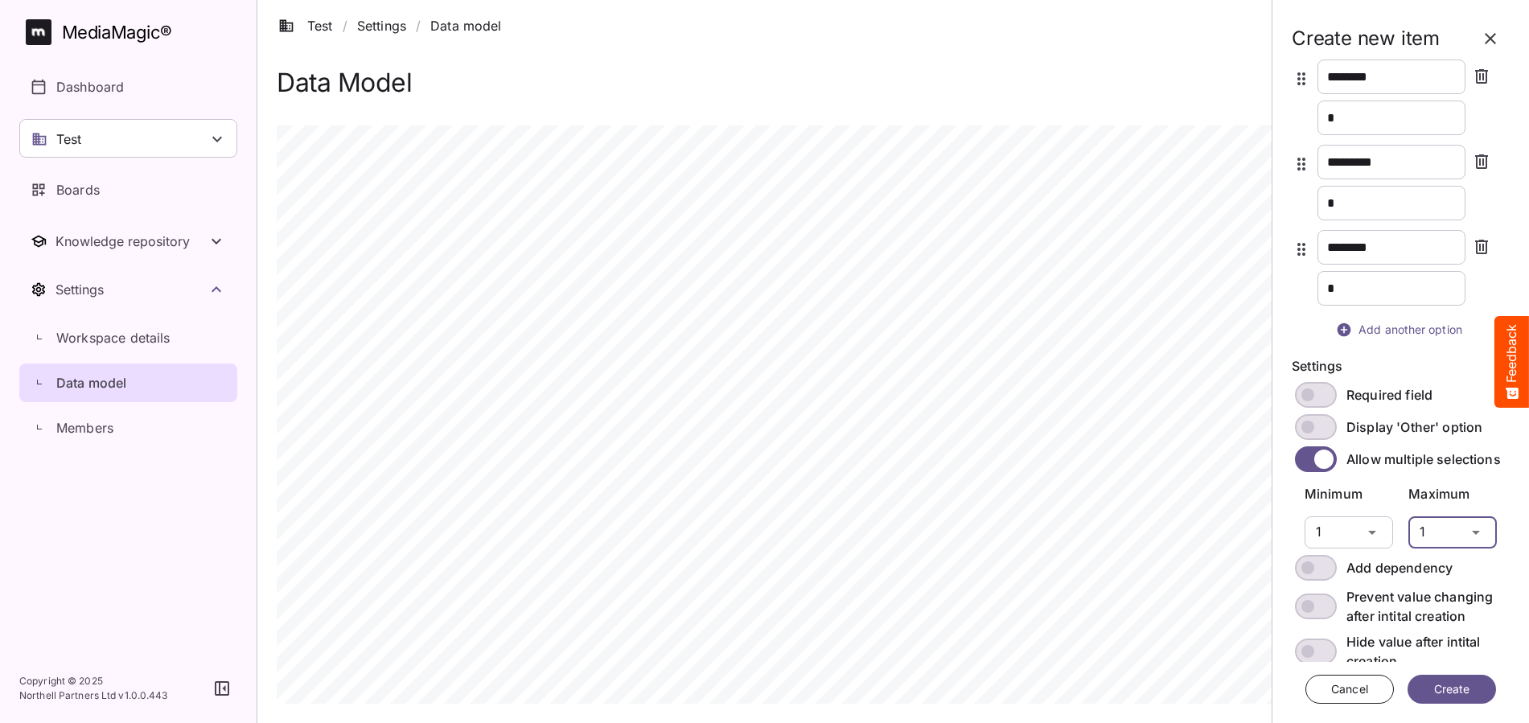
click at [1452, 536] on div "Test / Settings / Data model S MediaMagic ® Dashboard Test Clearcast [PERSON_NA…" at bounding box center [764, 354] width 1529 height 708
click at [1452, 612] on p "2" at bounding box center [1446, 614] width 63 height 19
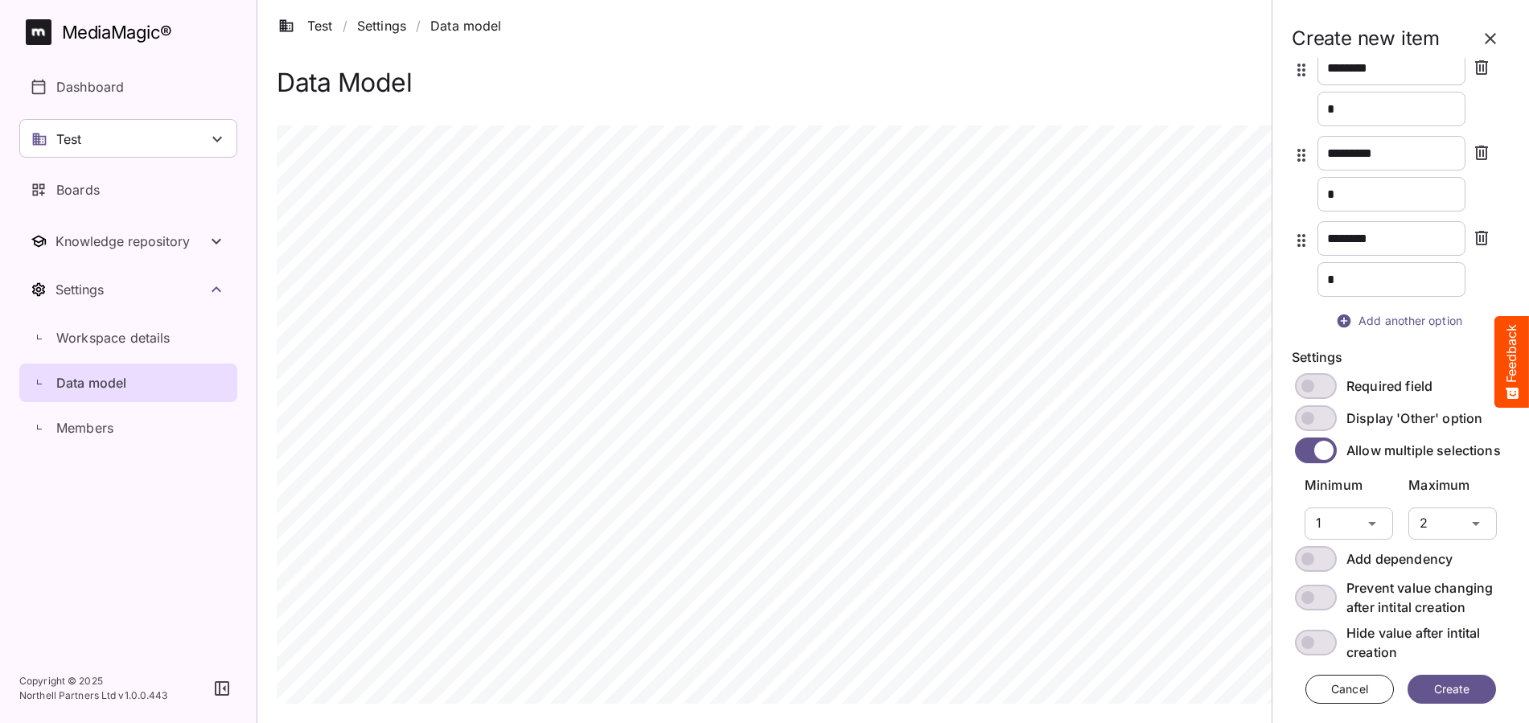
click at [1452, 685] on span "Create" at bounding box center [1451, 690] width 43 height 20
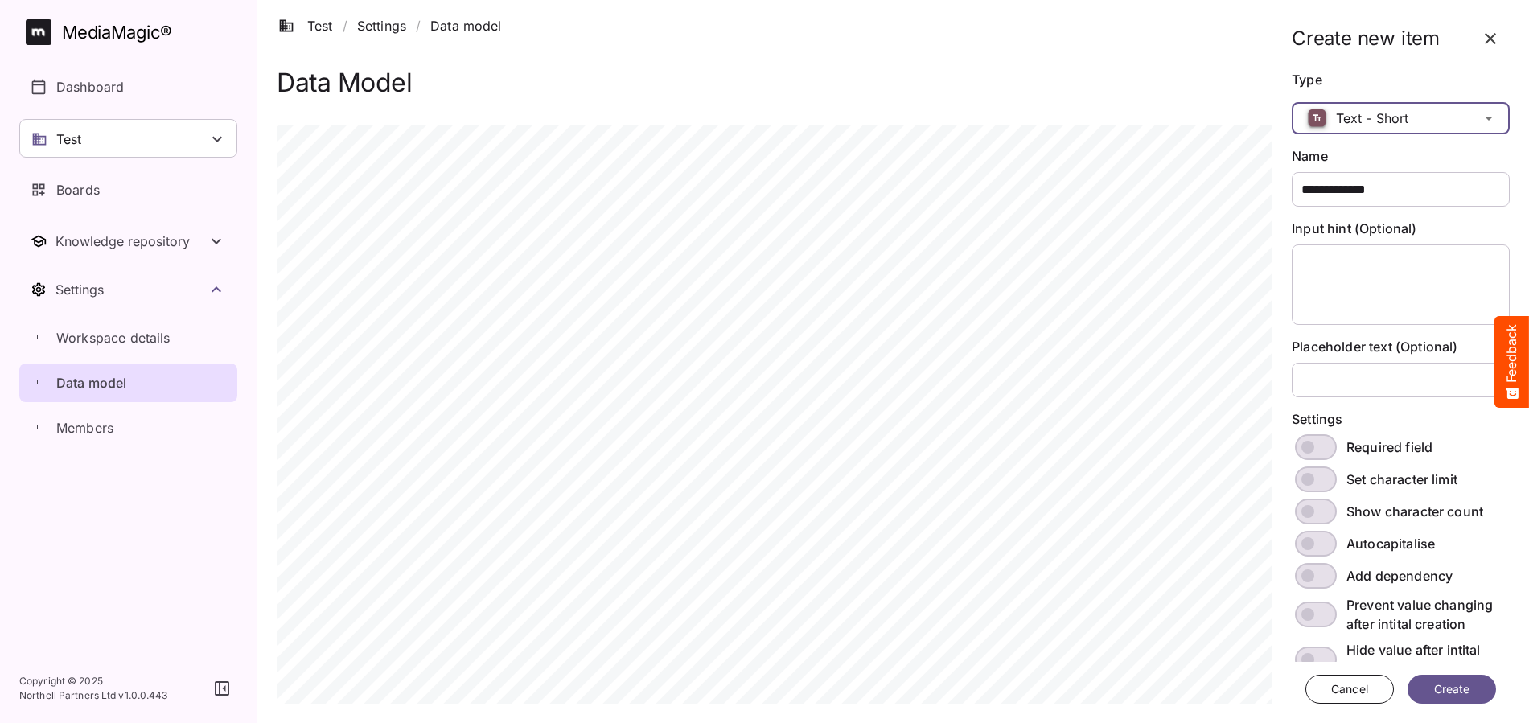
click at [1409, 111] on div "Test / Settings / Data model S MediaMagic ® Dashboard Test Clearcast [PERSON_NA…" at bounding box center [764, 354] width 1529 height 708
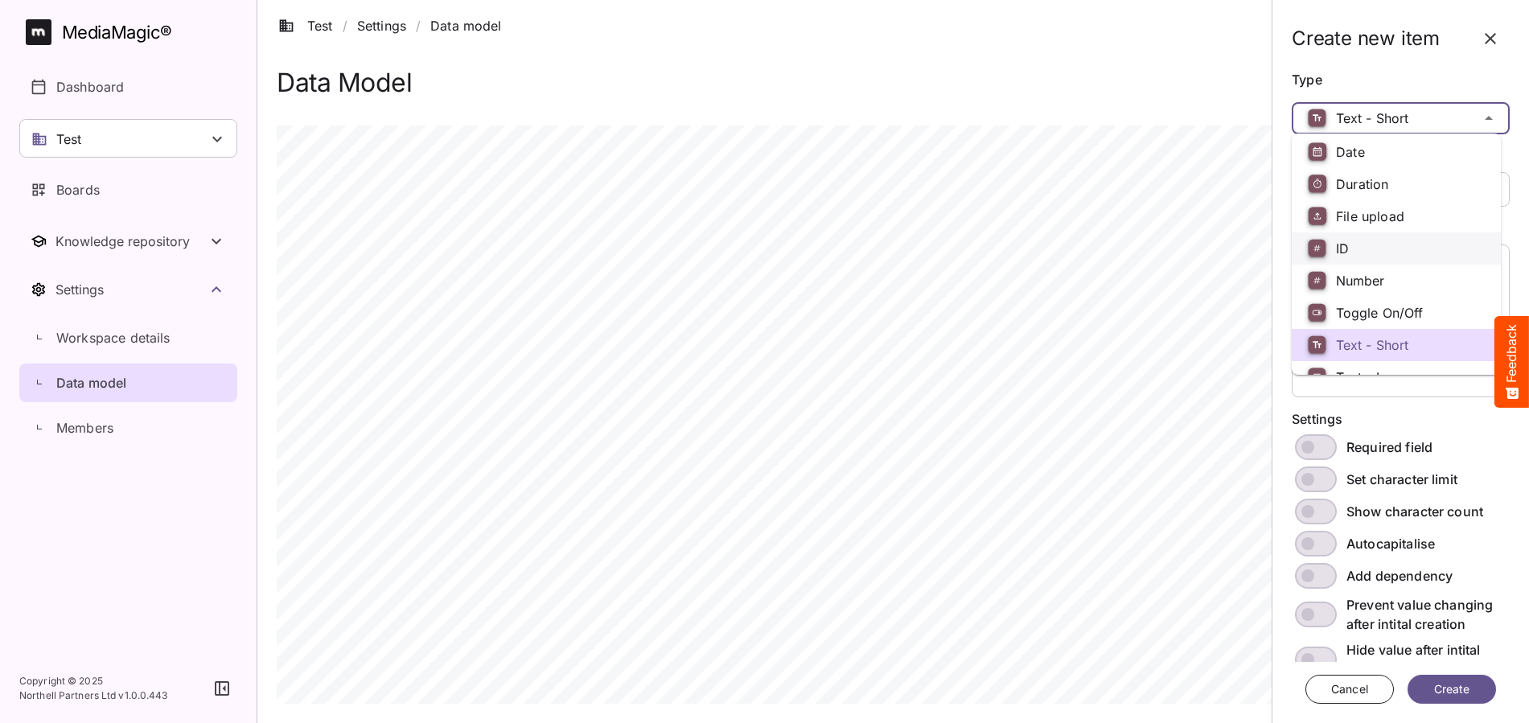
scroll to position [113, 0]
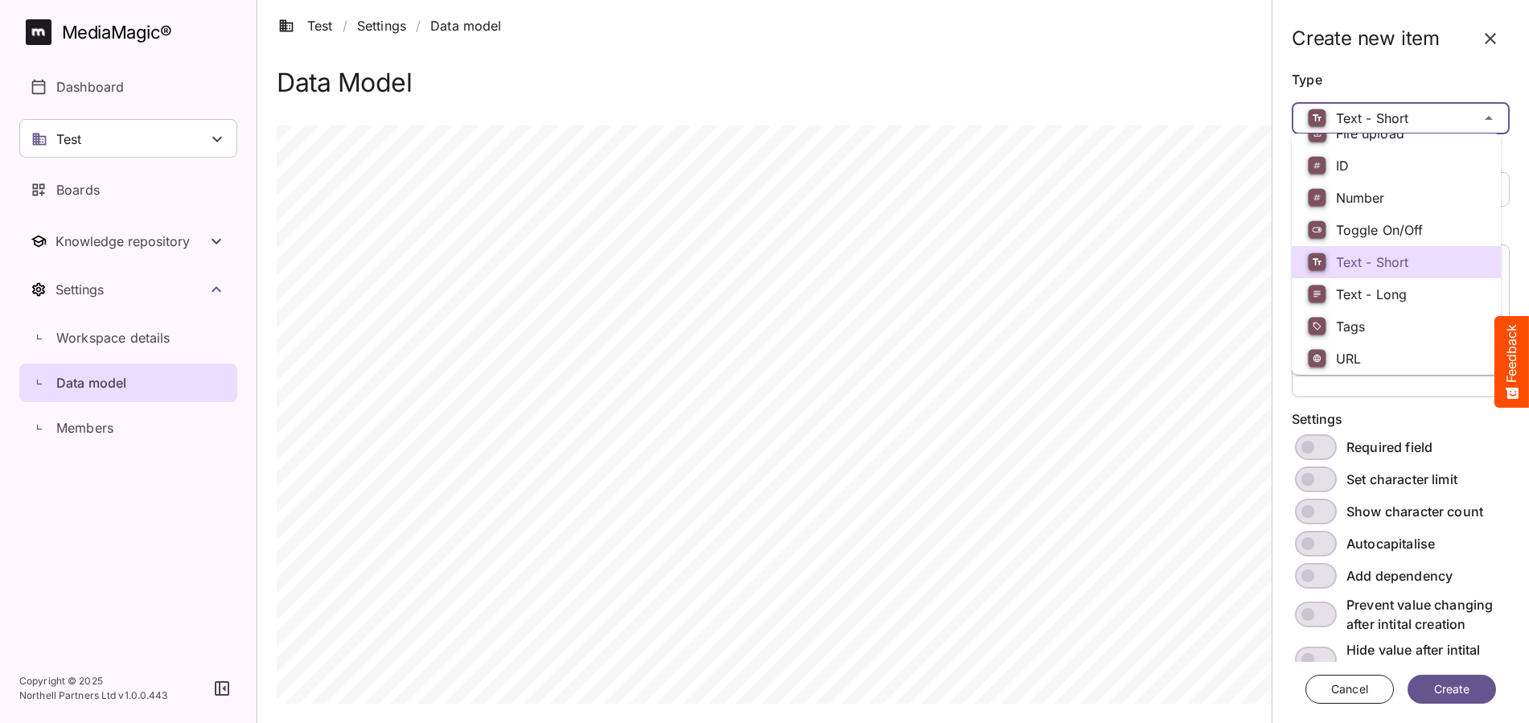
click at [1347, 265] on span "Text - Short" at bounding box center [1372, 262] width 73 height 16
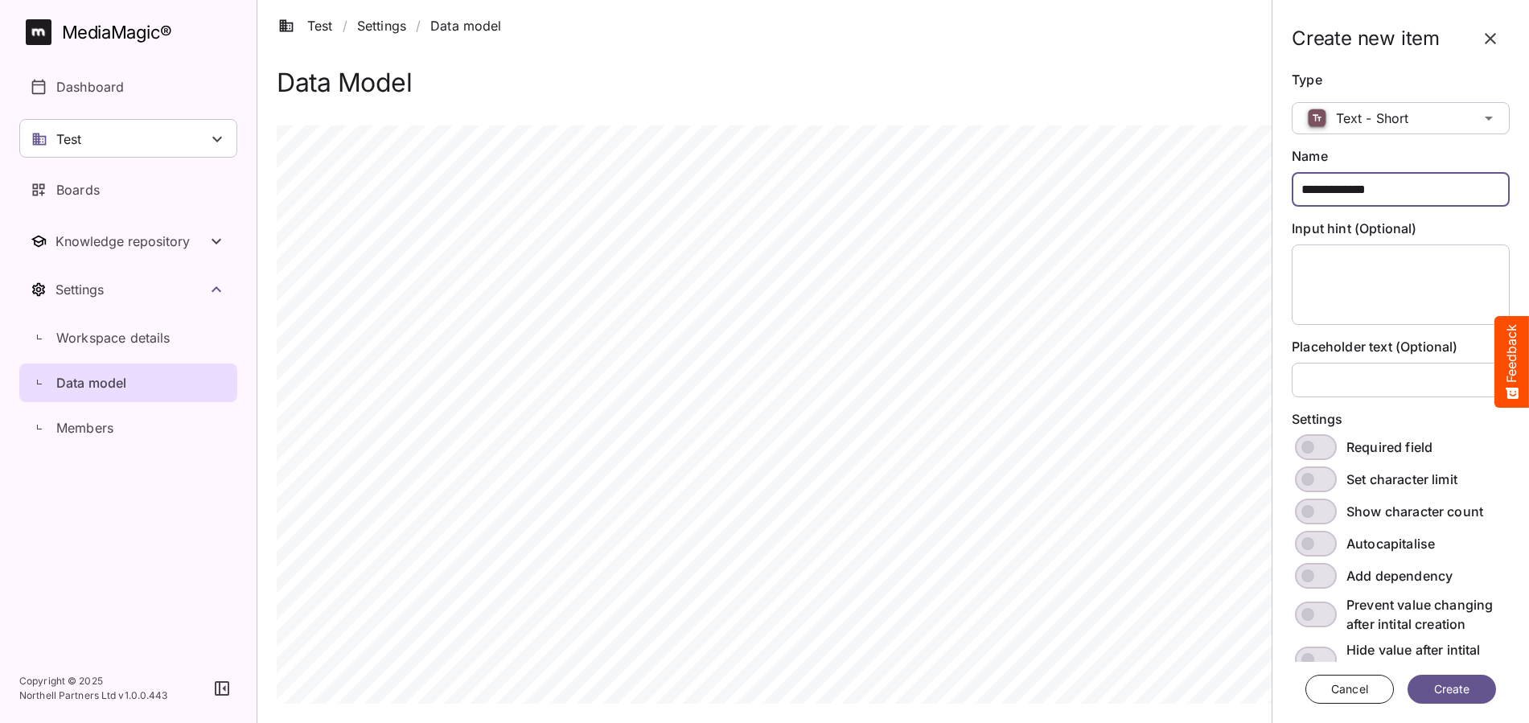
drag, startPoint x: 1399, startPoint y: 190, endPoint x: 1290, endPoint y: 191, distance: 109.4
click at [1280, 193] on div "**********" at bounding box center [1401, 361] width 244 height 723
type input "****"
click at [1354, 356] on div "Placeholder text (Optional)" at bounding box center [1401, 368] width 218 height 60
click at [1352, 368] on input "Placeholder text (Optional)" at bounding box center [1401, 380] width 218 height 35
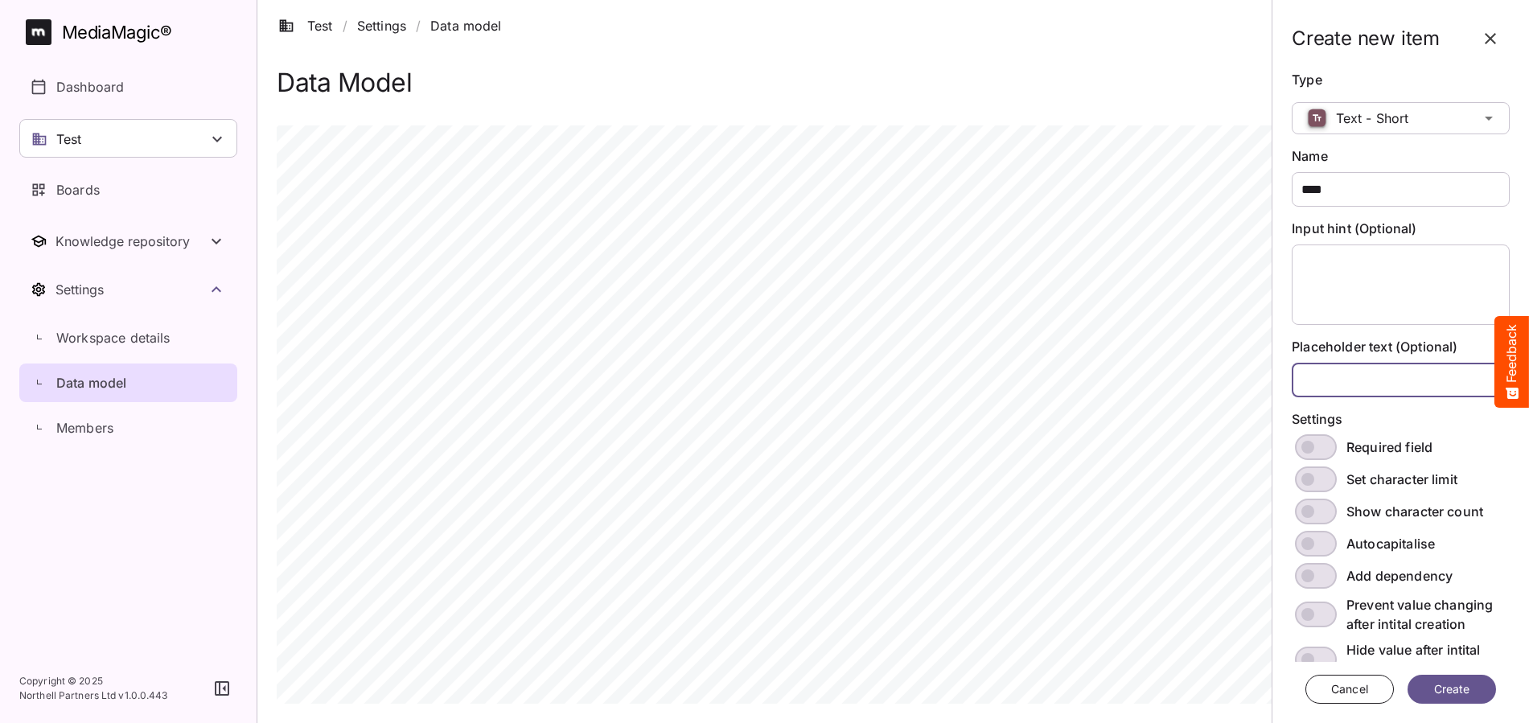
scroll to position [14, 0]
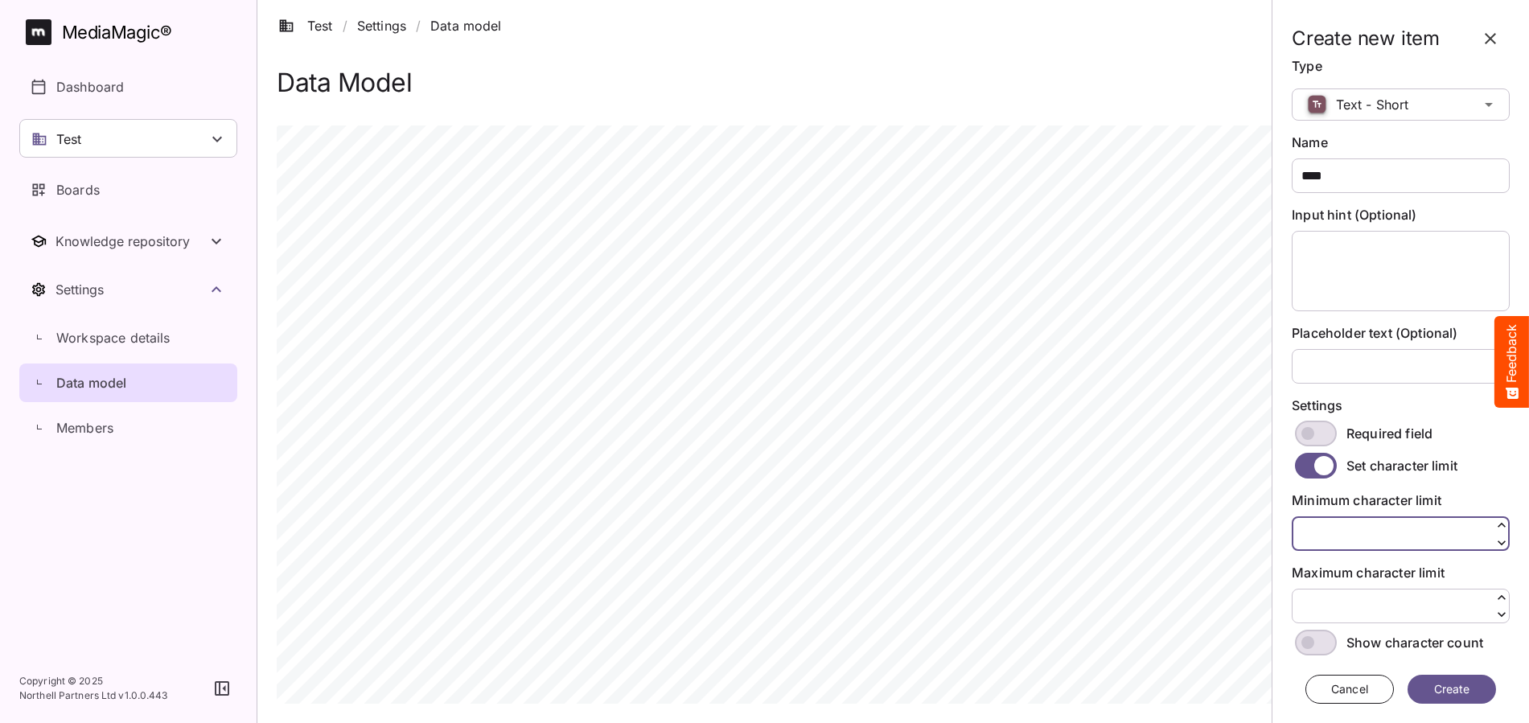
drag, startPoint x: 1412, startPoint y: 528, endPoint x: 1383, endPoint y: 528, distance: 29.0
click at [1383, 528] on input "*" at bounding box center [1401, 533] width 218 height 35
type input "*"
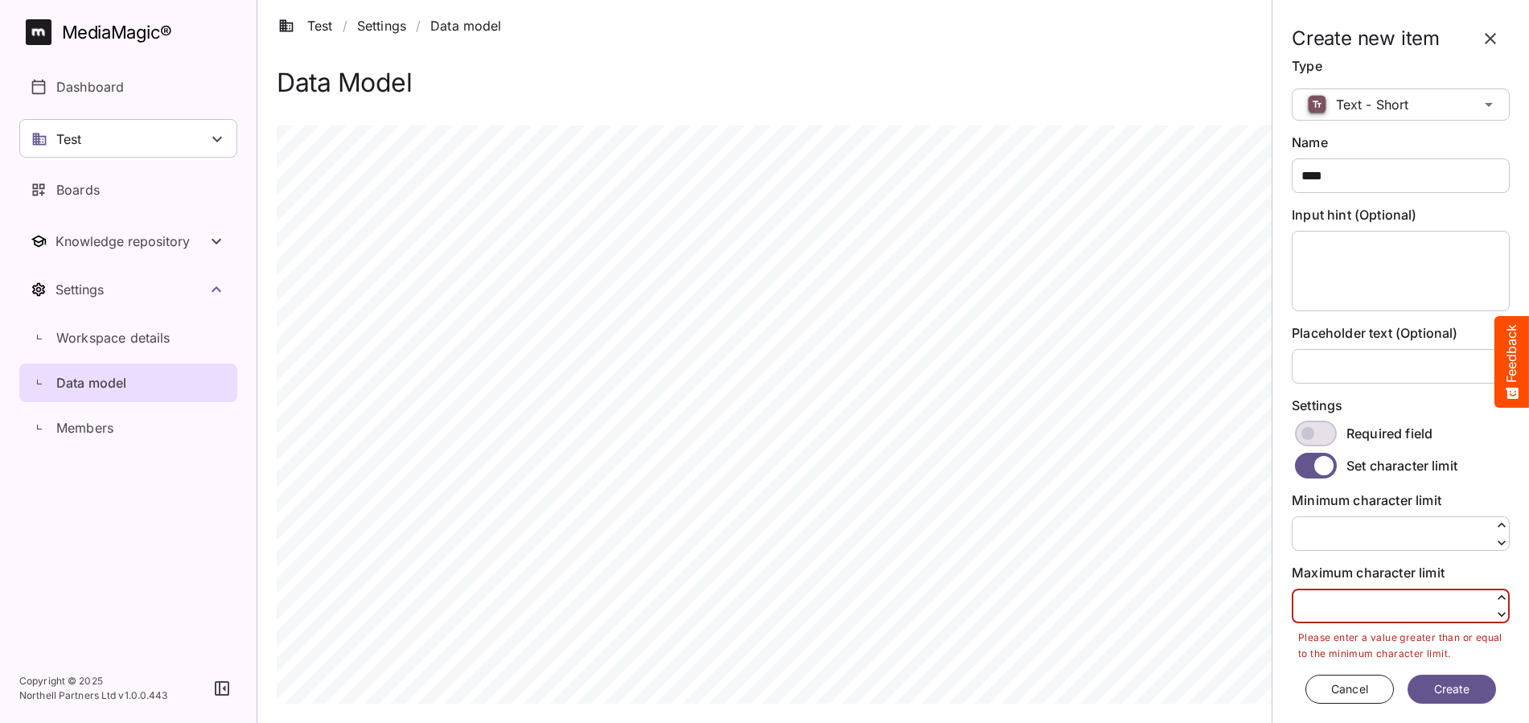
click at [1336, 611] on input "*" at bounding box center [1401, 606] width 218 height 35
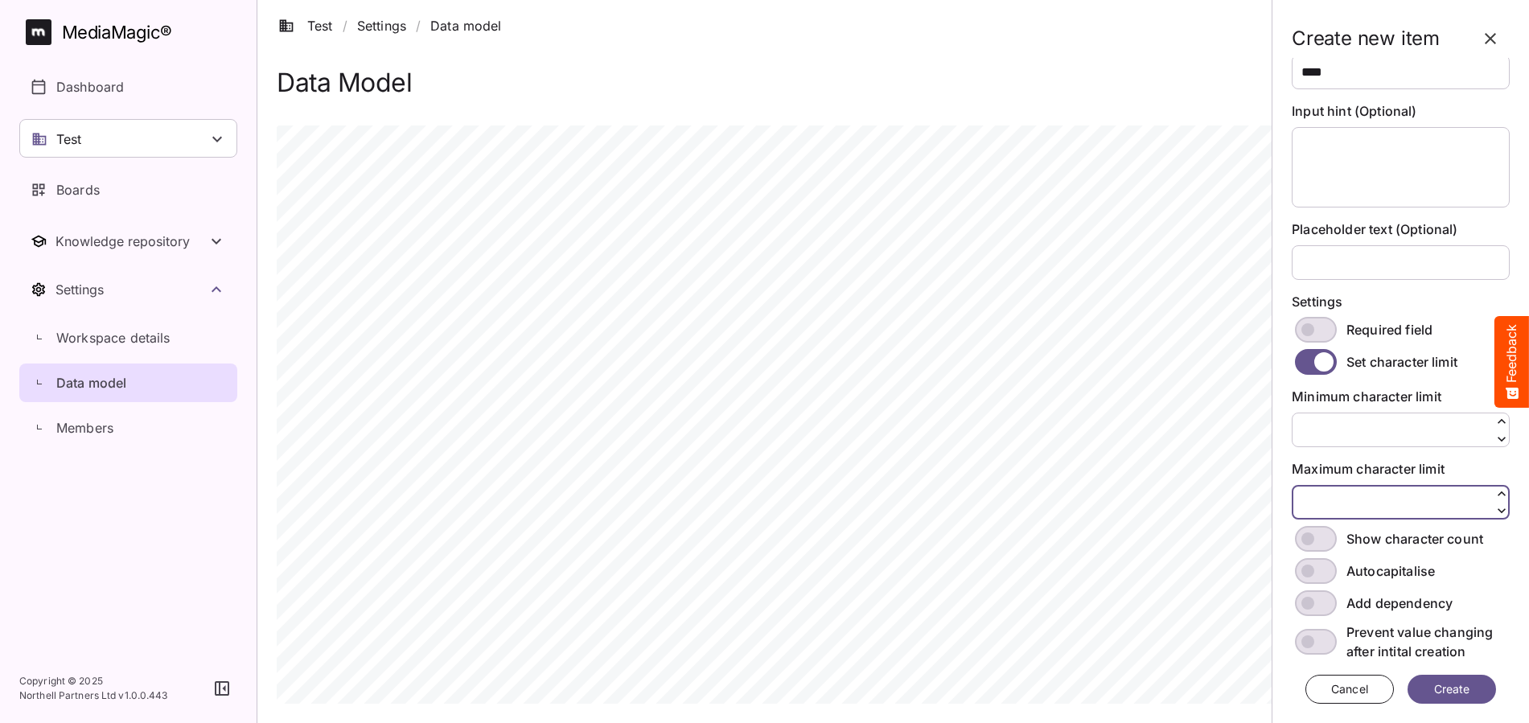
scroll to position [157, 0]
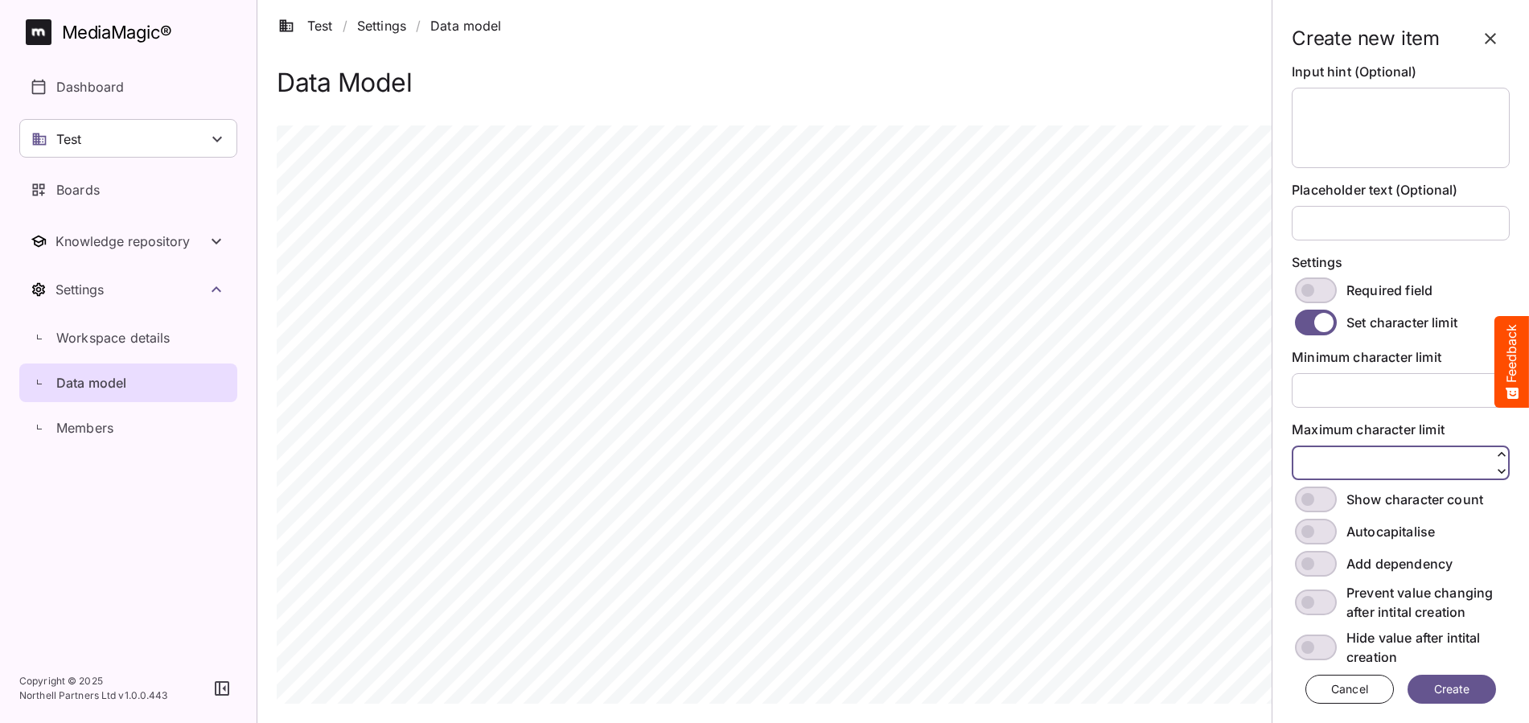
type input "**"
click at [1327, 500] on span at bounding box center [1316, 500] width 42 height 26
click at [1327, 528] on span at bounding box center [1316, 532] width 42 height 26
click at [1333, 598] on span at bounding box center [1316, 602] width 42 height 26
click at [1320, 557] on span at bounding box center [1316, 564] width 42 height 26
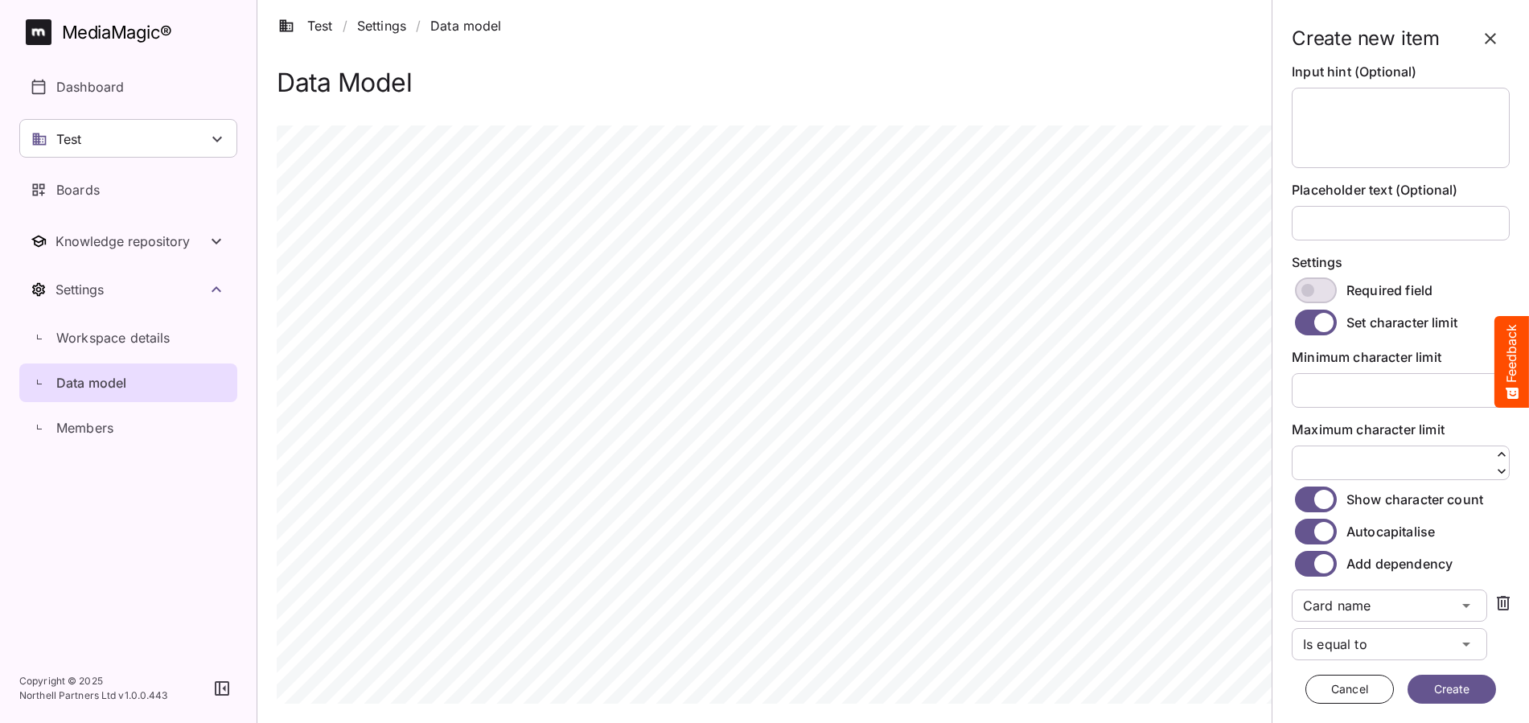
scroll to position [320, 0]
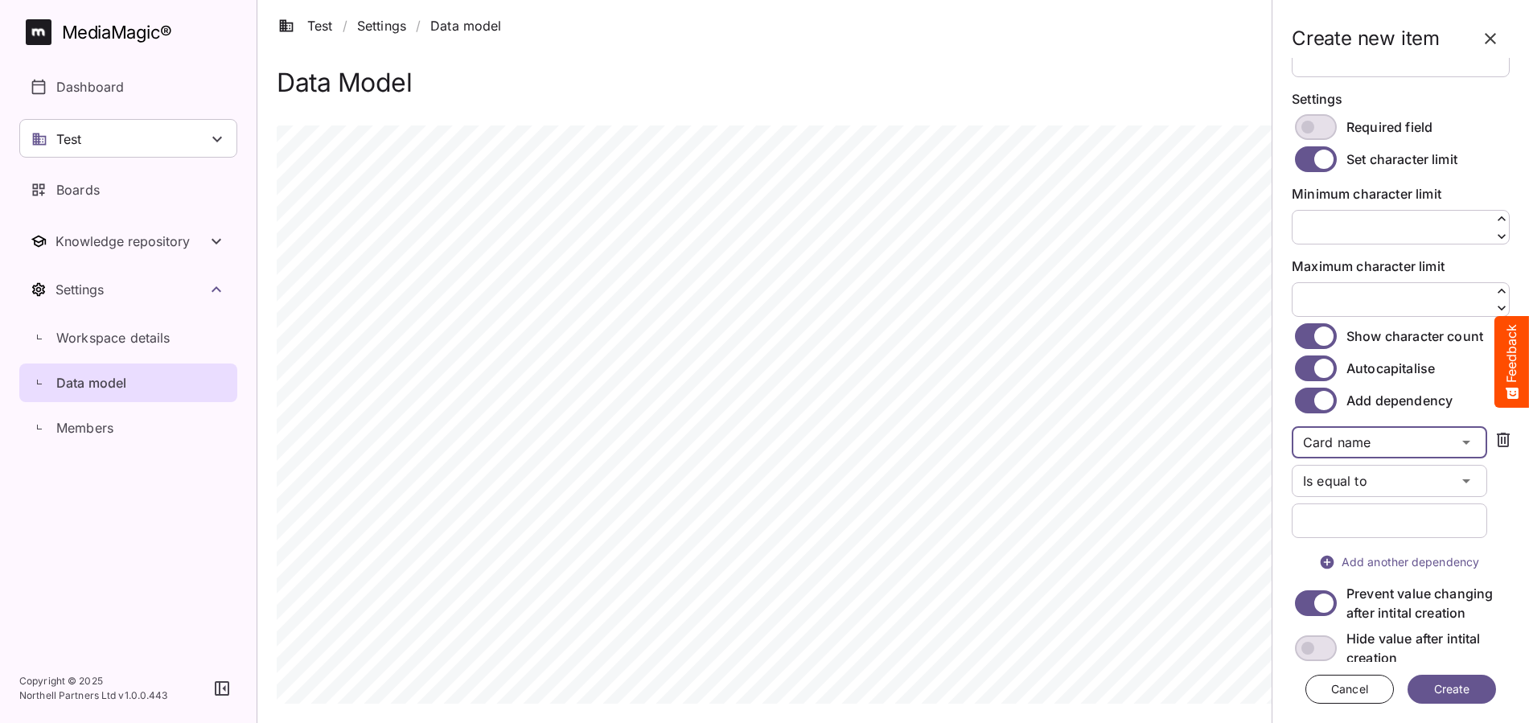
click at [1454, 434] on div "Test / Settings / Data model S MediaMagic ® Dashboard Test Clearcast [PERSON_NA…" at bounding box center [764, 354] width 1529 height 708
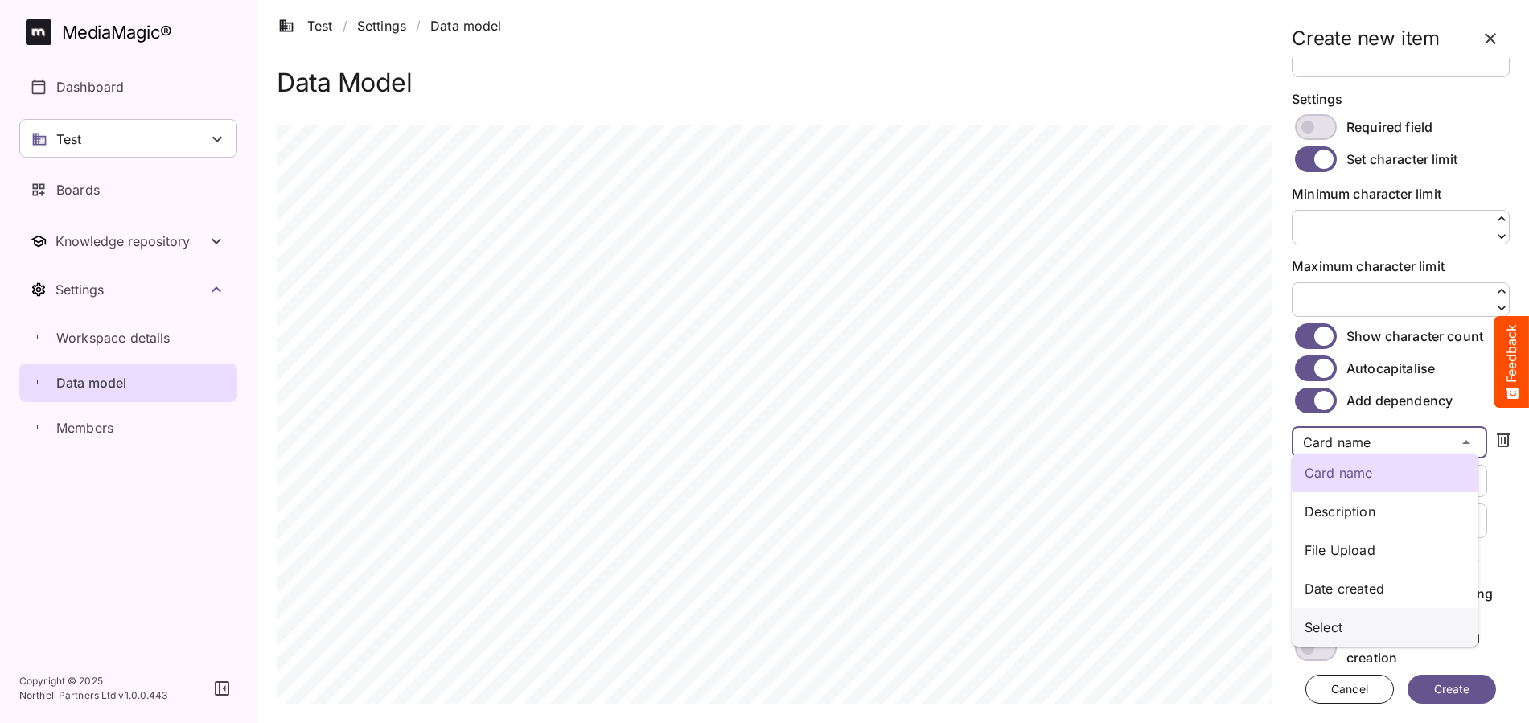
click at [1359, 626] on p "Select" at bounding box center [1384, 627] width 161 height 19
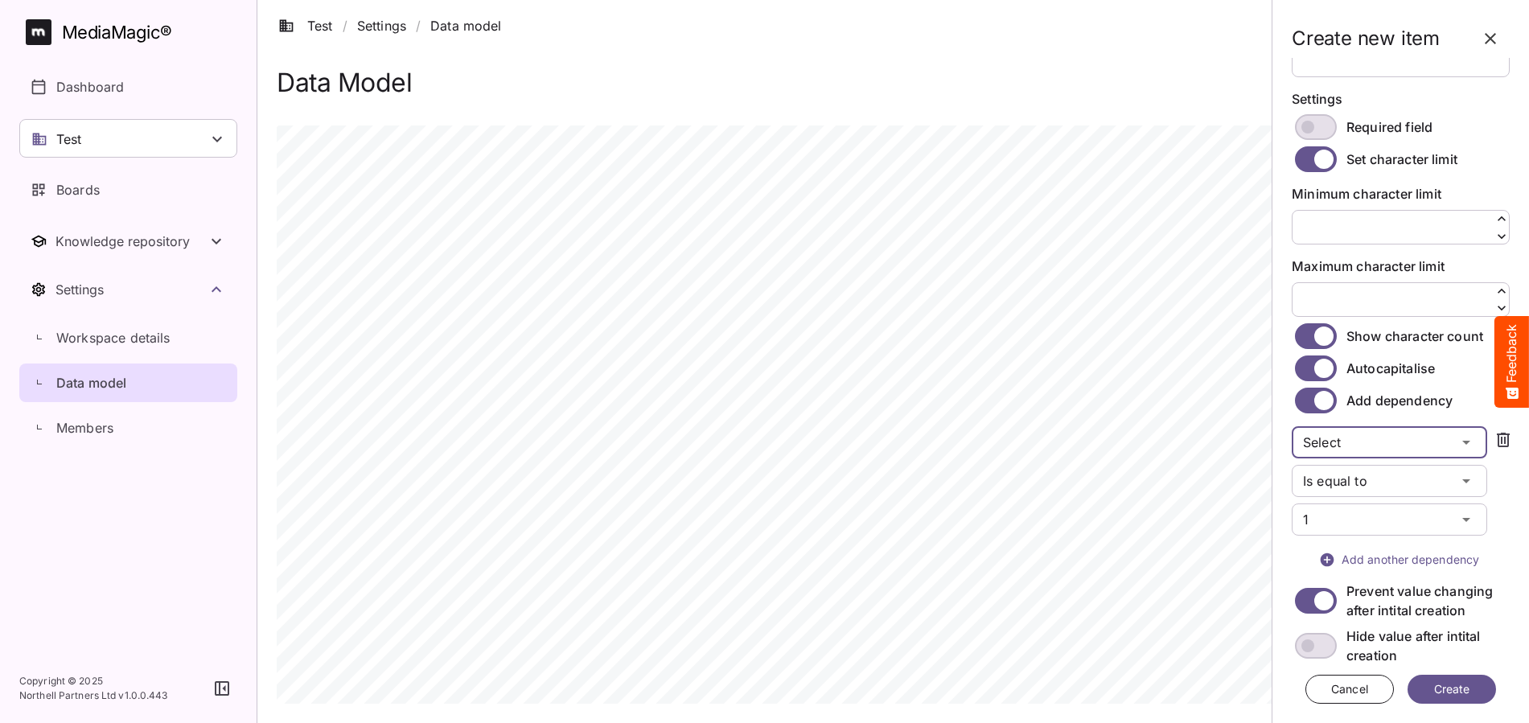
scroll to position [318, 0]
click at [1450, 684] on span "Create" at bounding box center [1451, 690] width 43 height 20
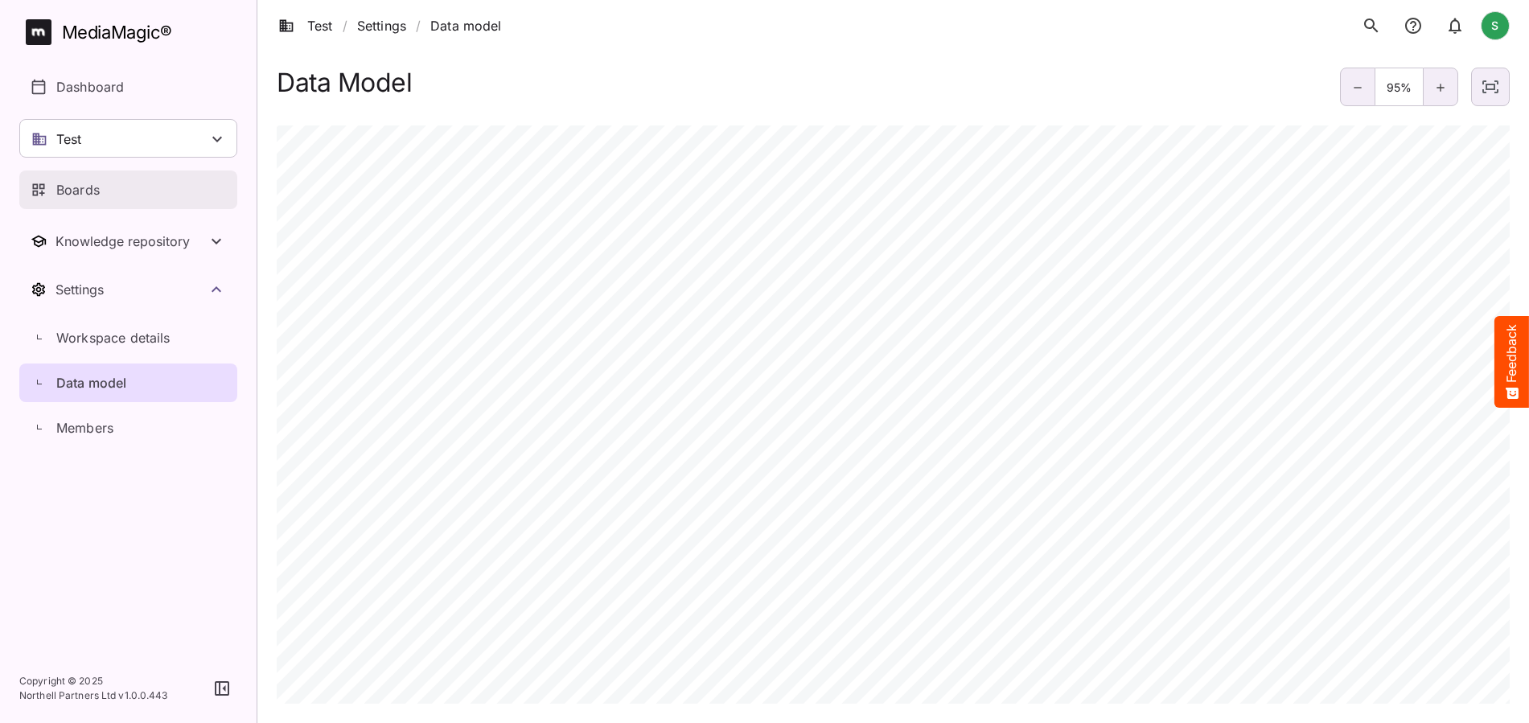
click at [93, 189] on p "Boards" at bounding box center [77, 189] width 43 height 19
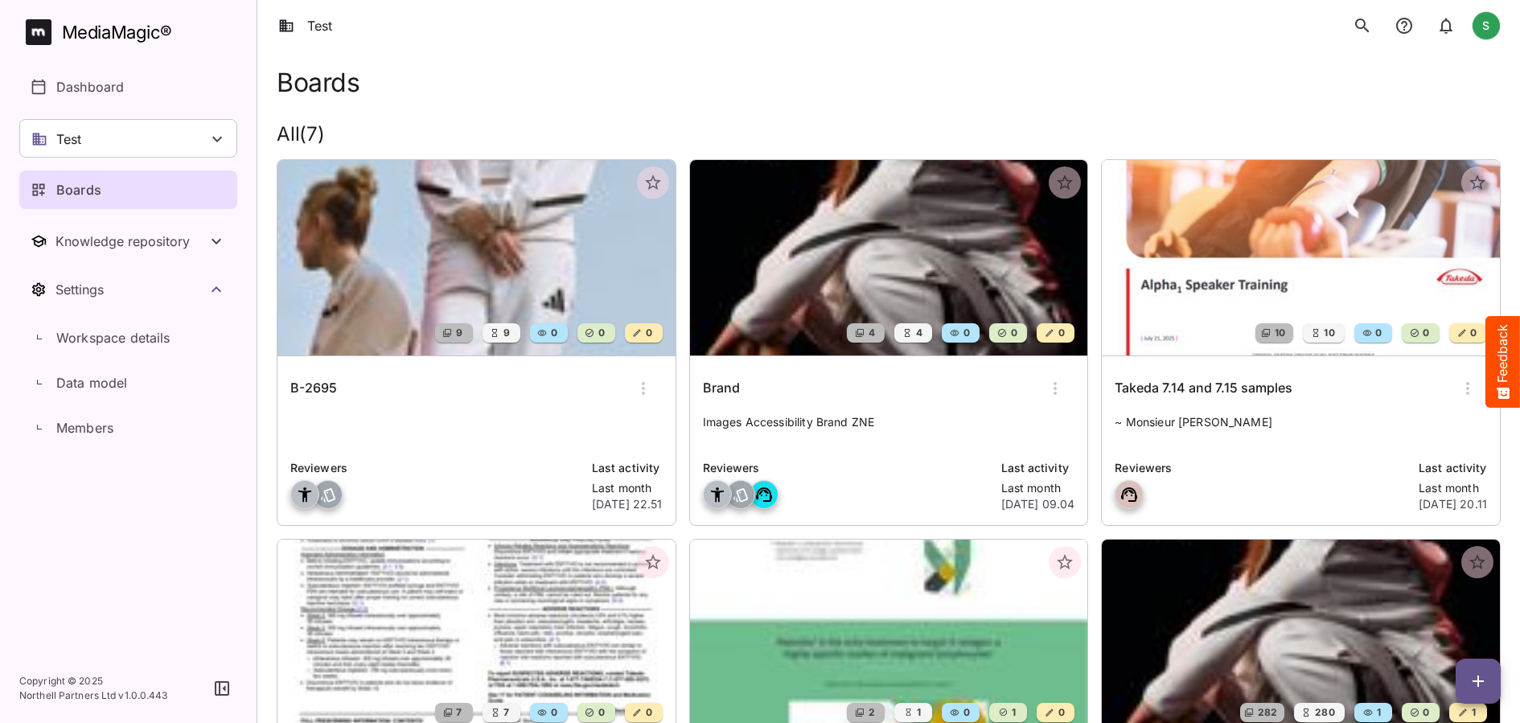
click at [739, 277] on img at bounding box center [889, 257] width 398 height 195
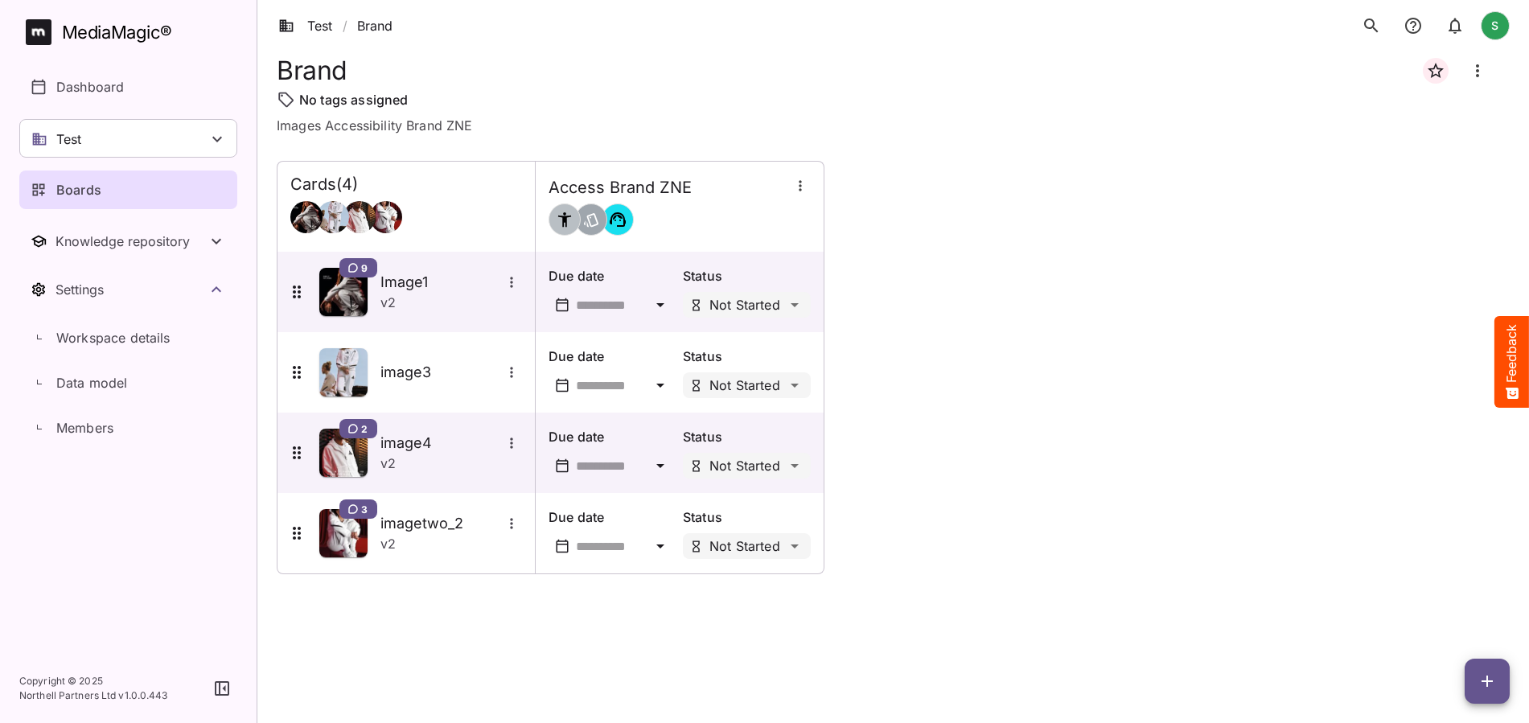
click at [1488, 692] on button "button" at bounding box center [1486, 681] width 45 height 45
click at [1418, 581] on p "Add new card" at bounding box center [1446, 578] width 87 height 19
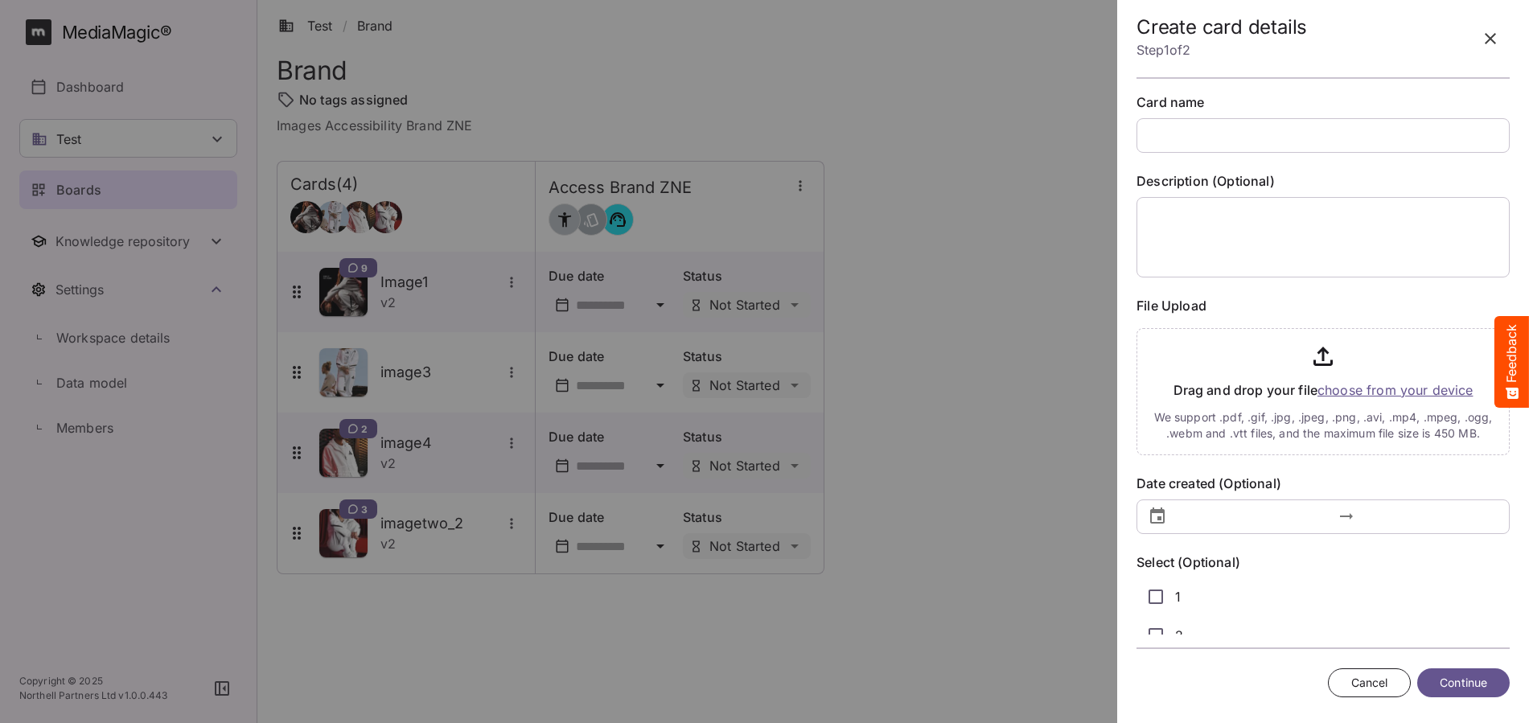
scroll to position [103, 0]
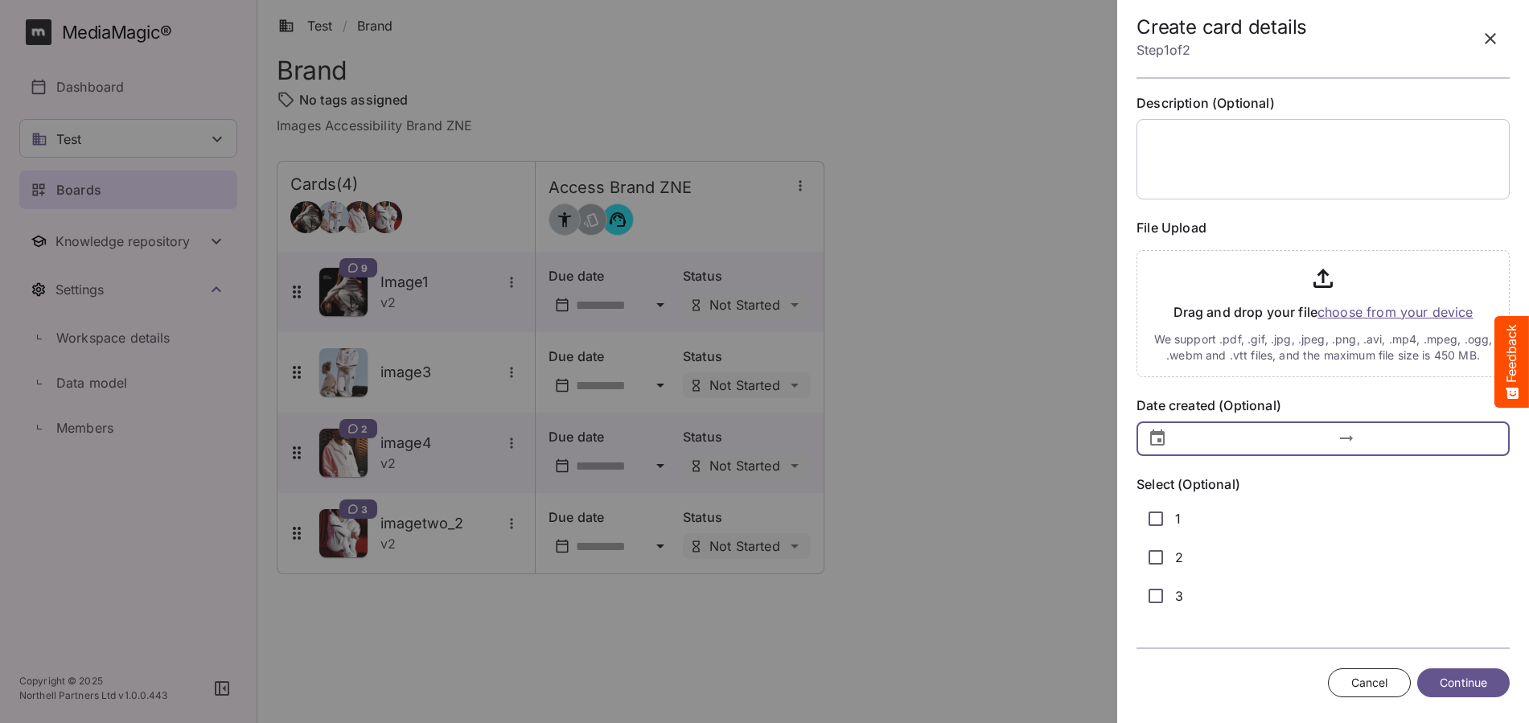
click at [1210, 439] on input "text" at bounding box center [1258, 438] width 150 height 35
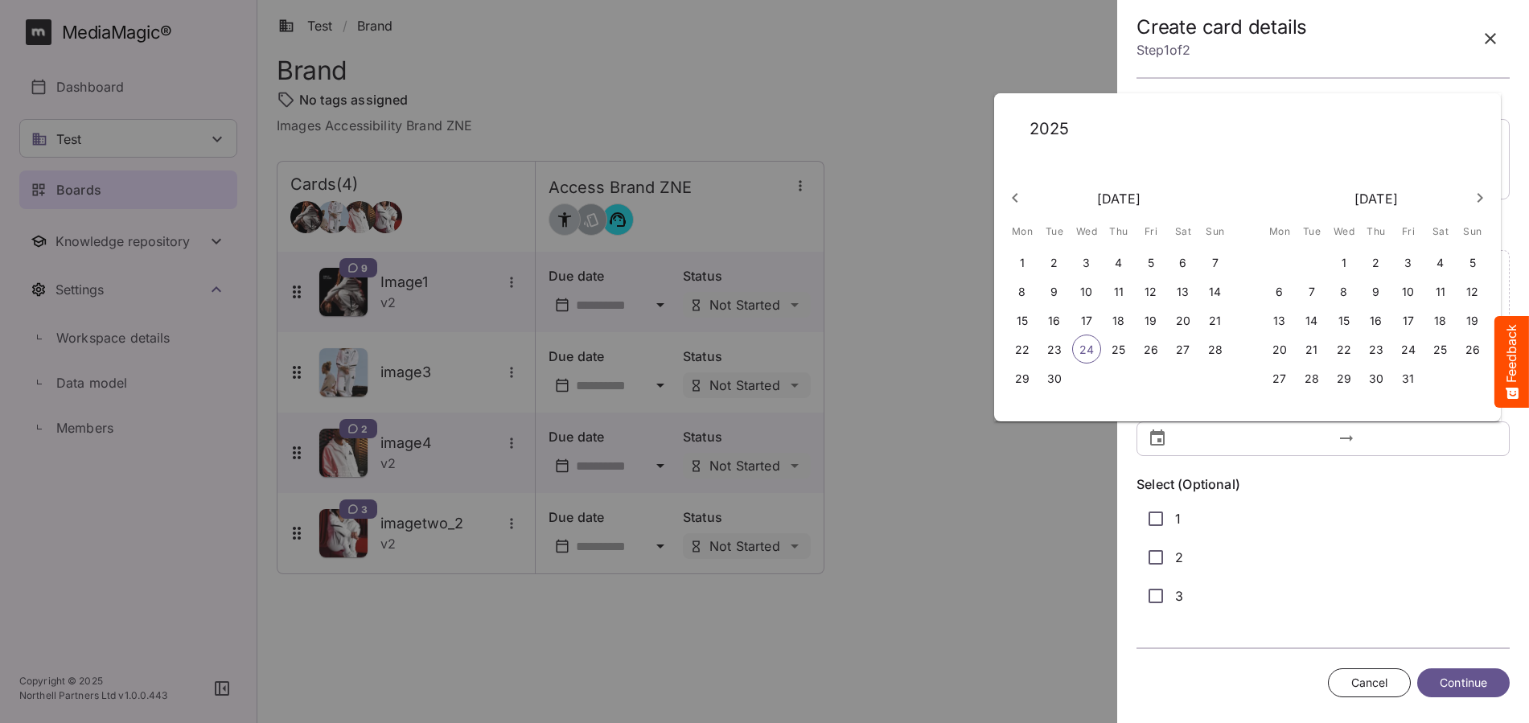
click at [1051, 319] on p "16" at bounding box center [1054, 321] width 12 height 16
click at [1164, 324] on button "19" at bounding box center [1151, 320] width 32 height 29
type input "**********"
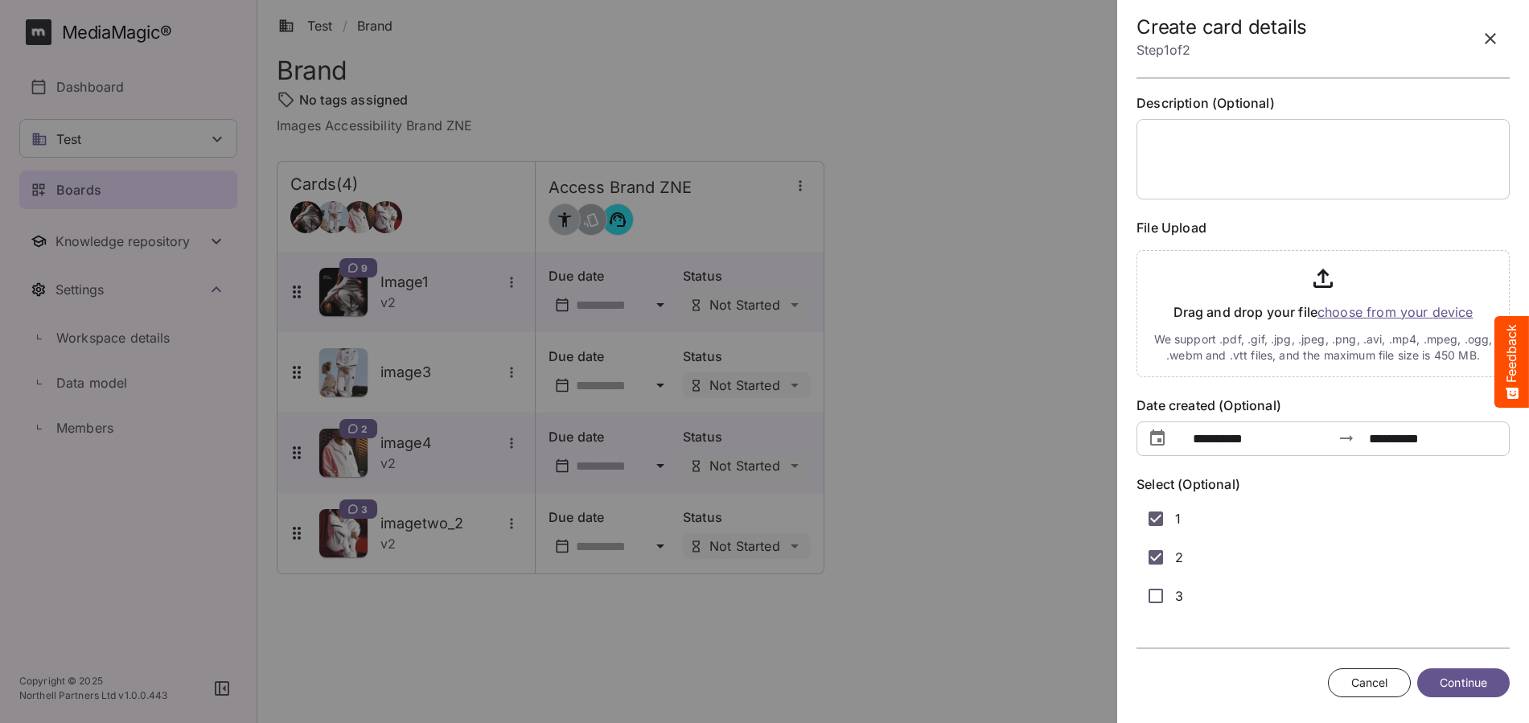
scroll to position [0, 0]
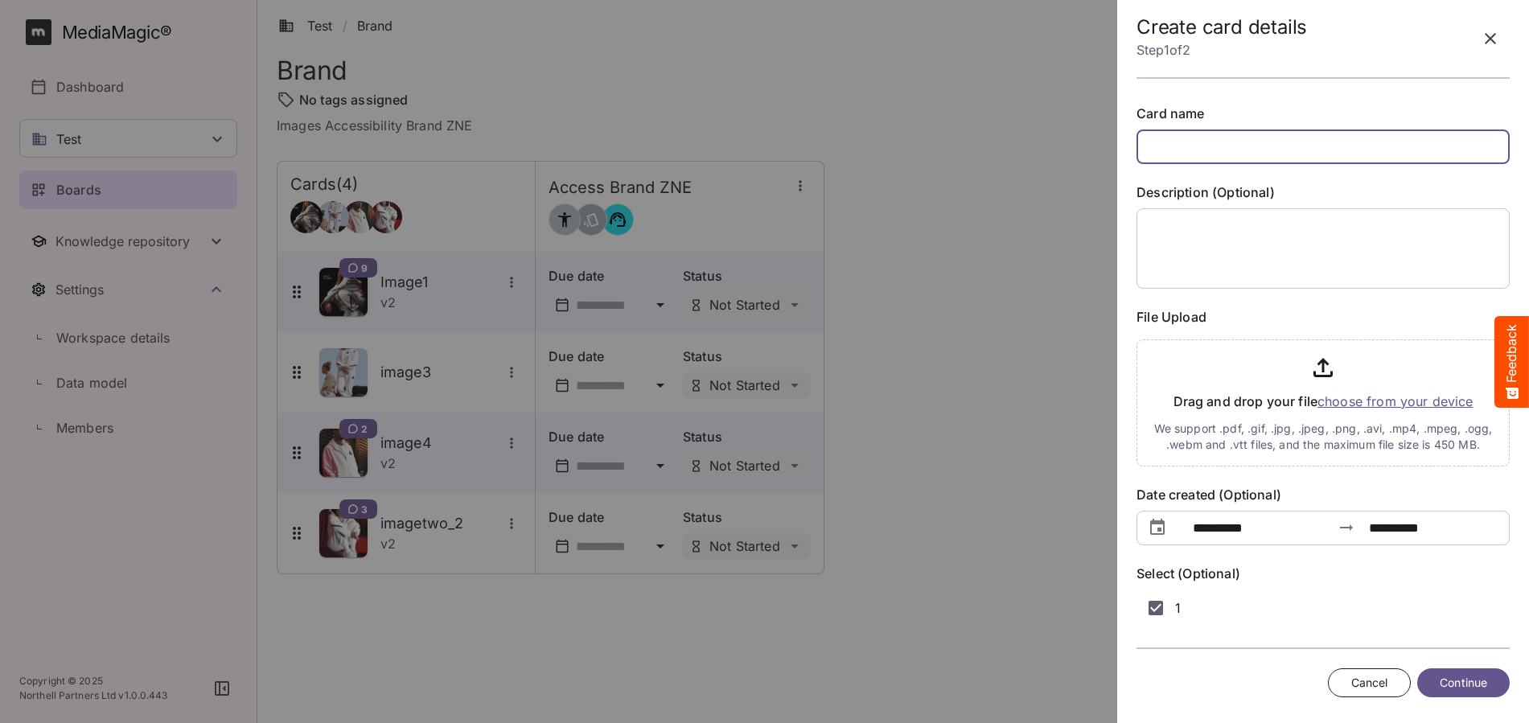
click at [1205, 133] on input "text" at bounding box center [1322, 146] width 373 height 35
type input "****"
click at [1387, 406] on input "file" at bounding box center [1322, 399] width 373 height 133
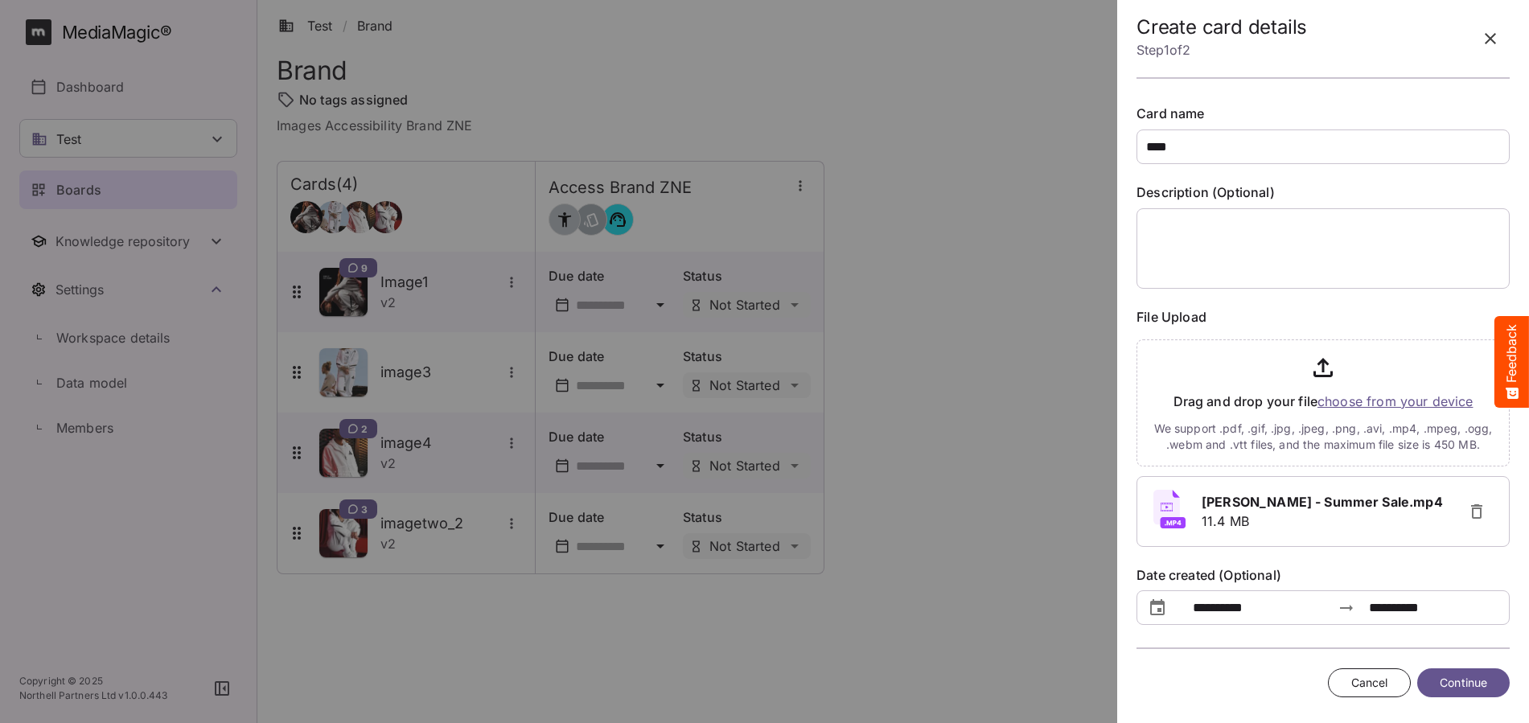
scroll to position [183, 0]
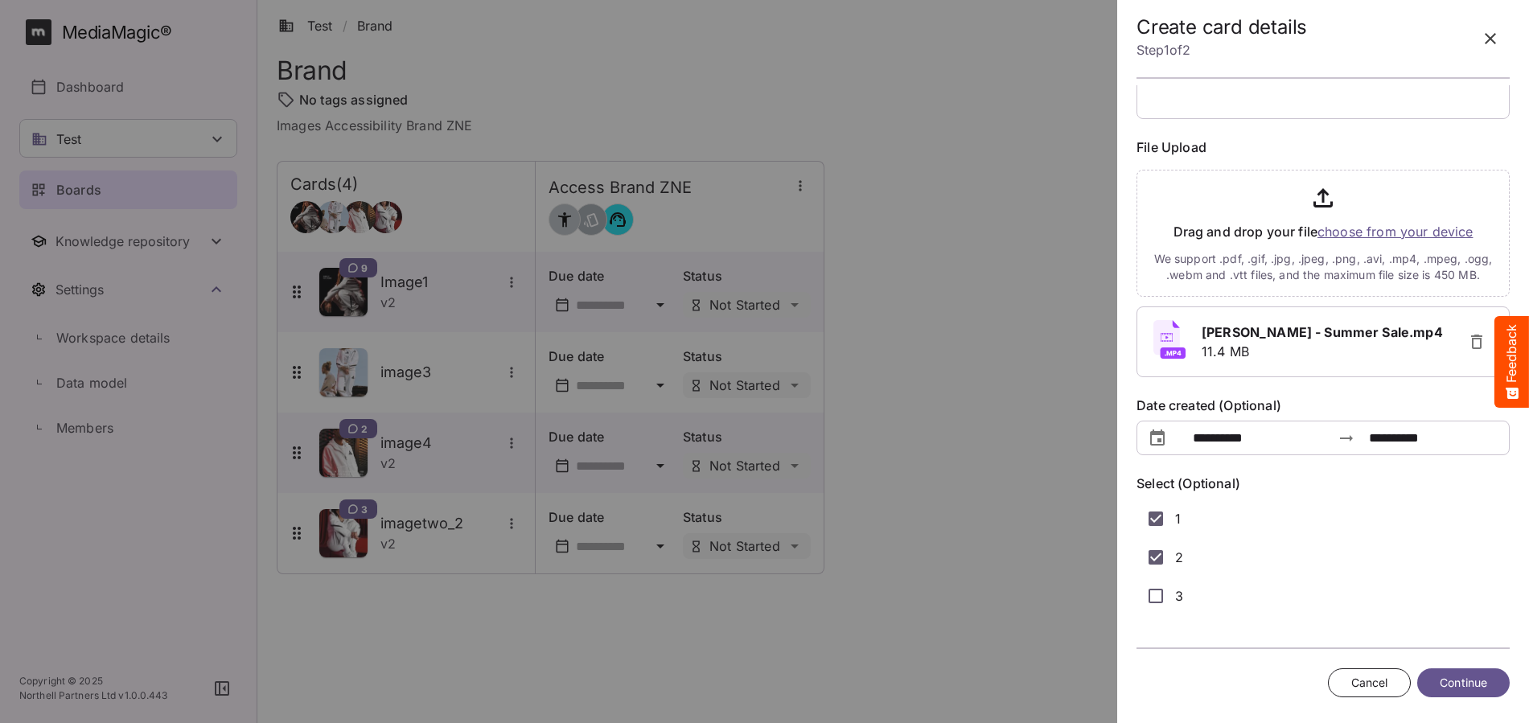
click at [1432, 681] on button "Continue" at bounding box center [1463, 683] width 92 height 30
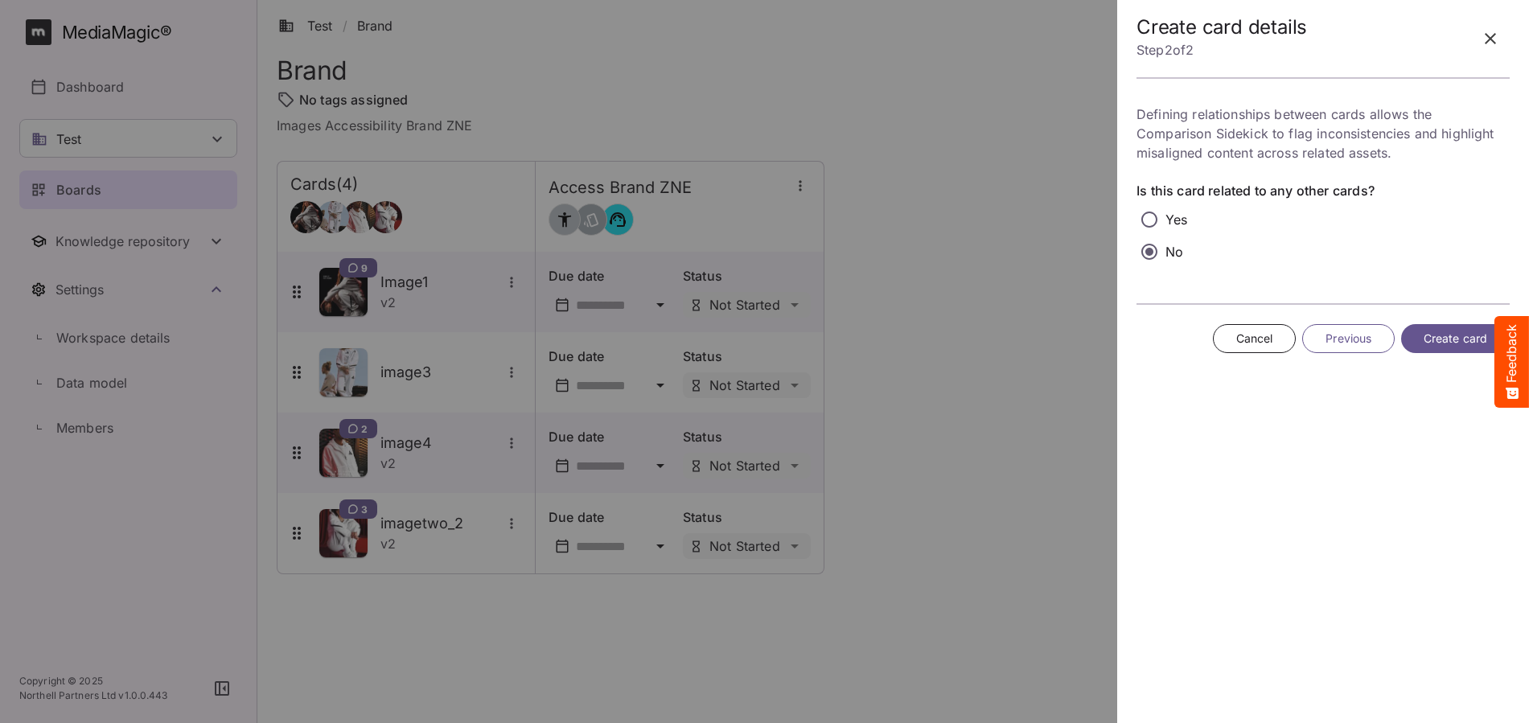
click at [1343, 340] on span "Previous" at bounding box center [1348, 339] width 46 height 20
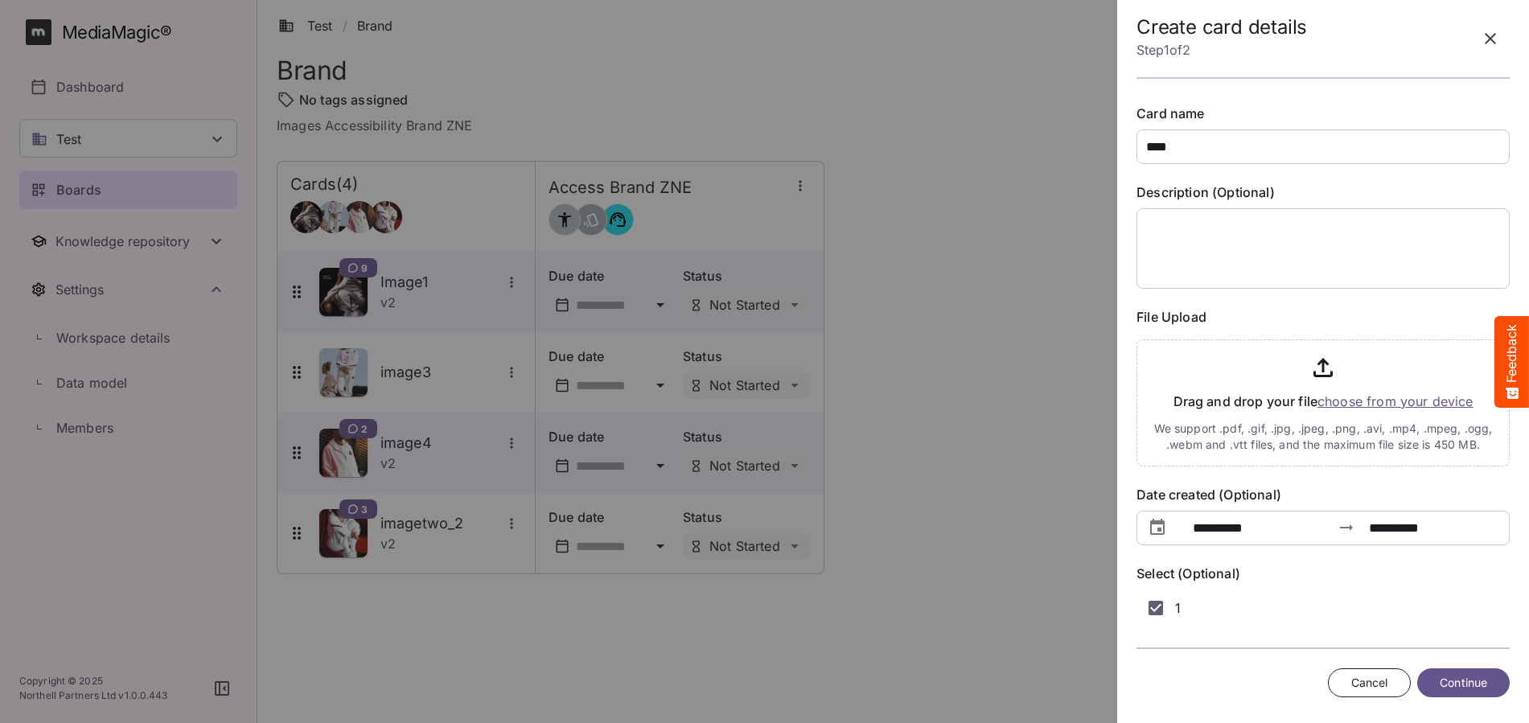
scroll to position [103, 0]
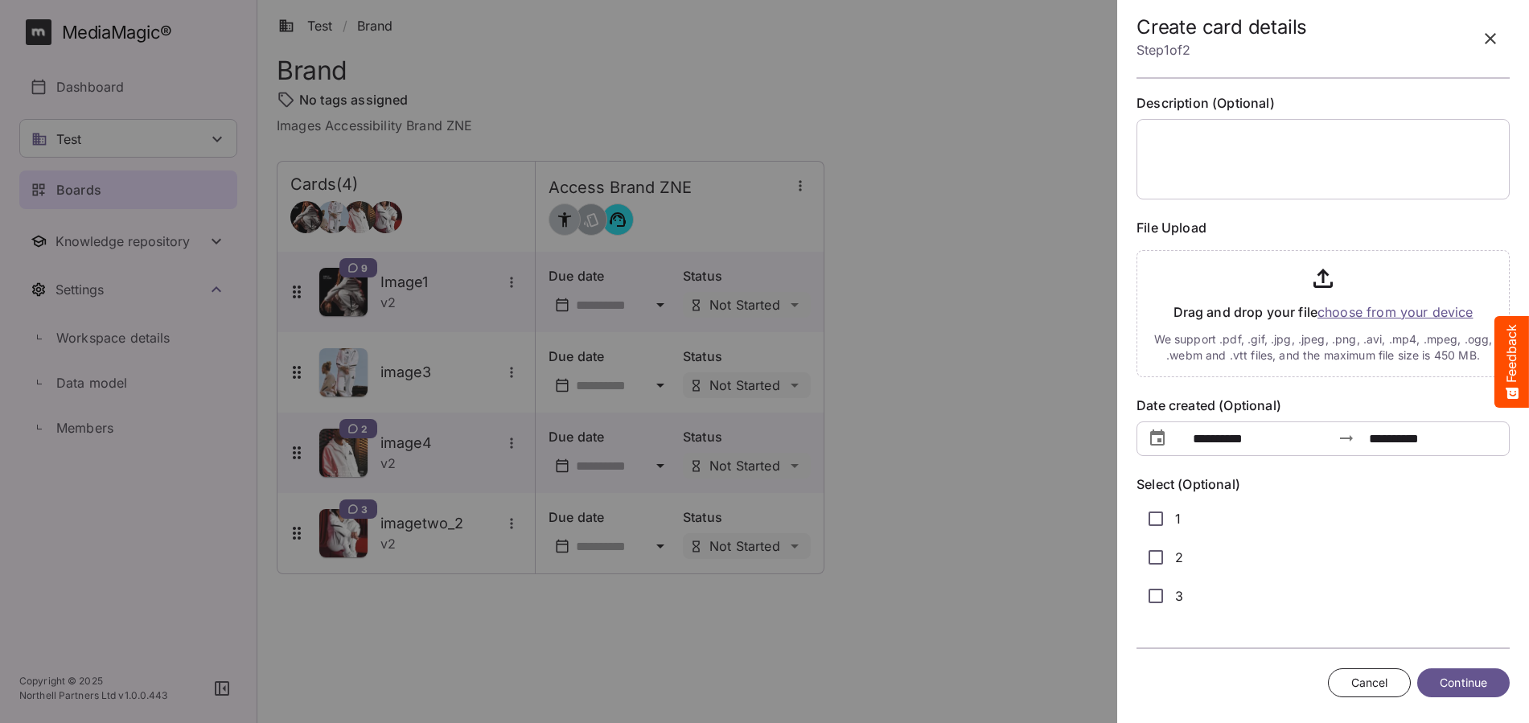
click at [1455, 686] on span "Continue" at bounding box center [1462, 683] width 47 height 20
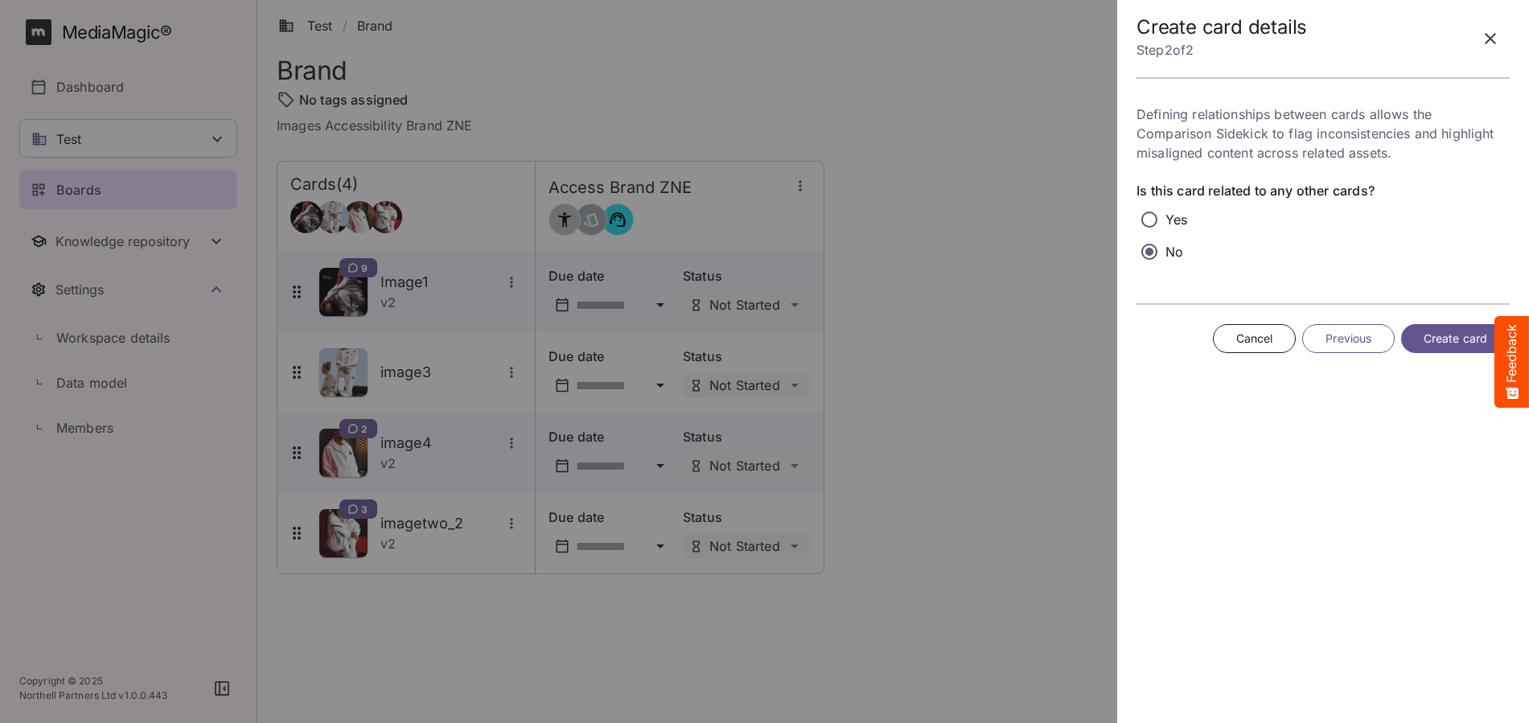
click at [1412, 341] on button "Create card" at bounding box center [1455, 339] width 109 height 30
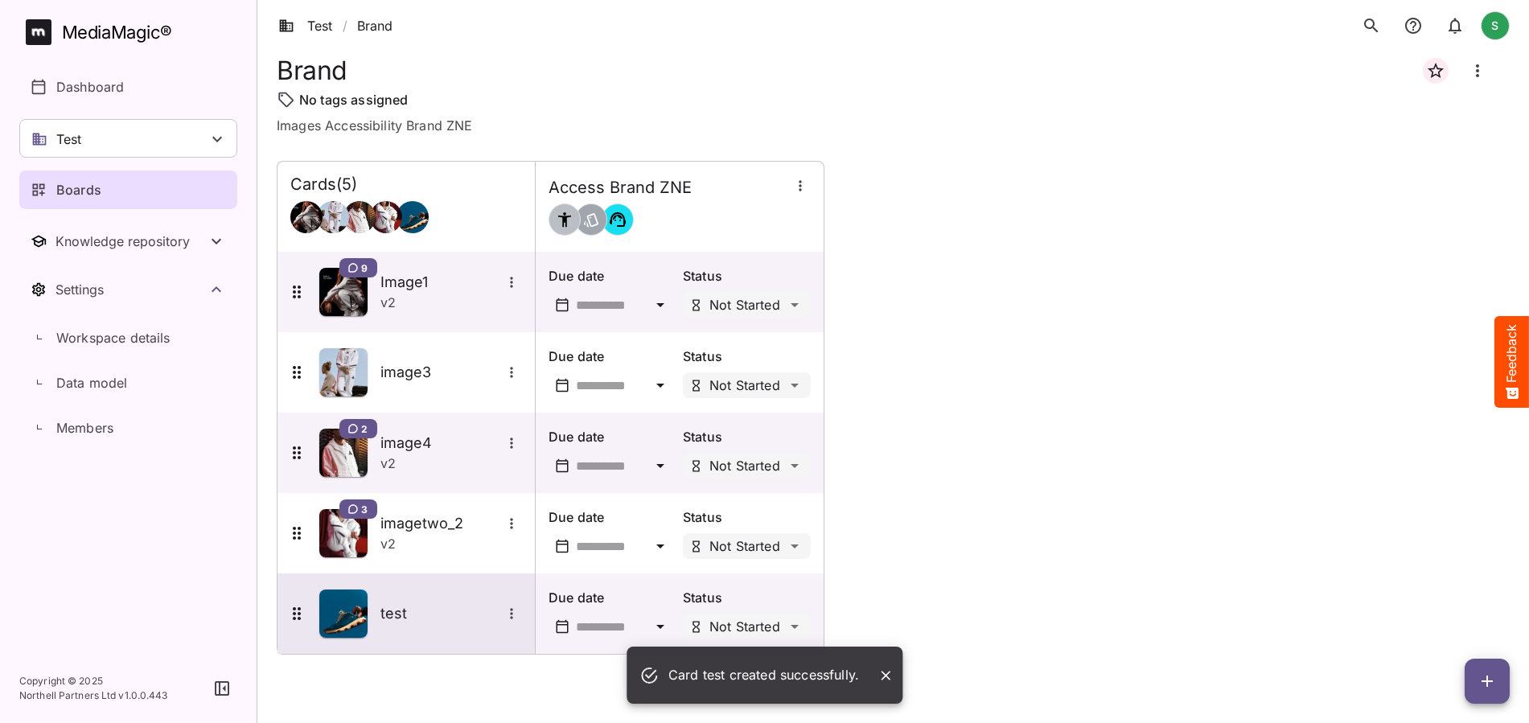
click at [385, 622] on h5 "test" at bounding box center [440, 613] width 121 height 19
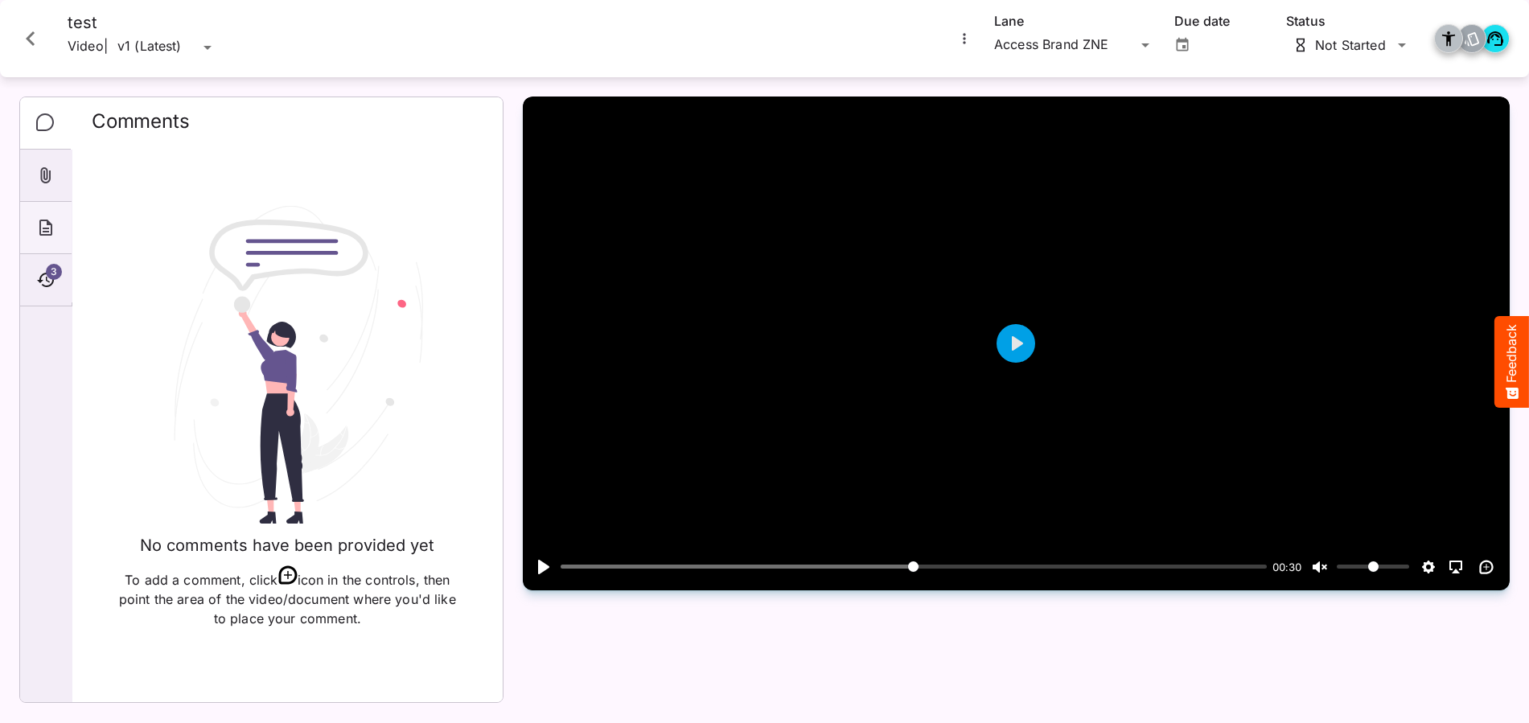
click at [41, 216] on div "About" at bounding box center [45, 228] width 51 height 52
